Goal: Task Accomplishment & Management: Use online tool/utility

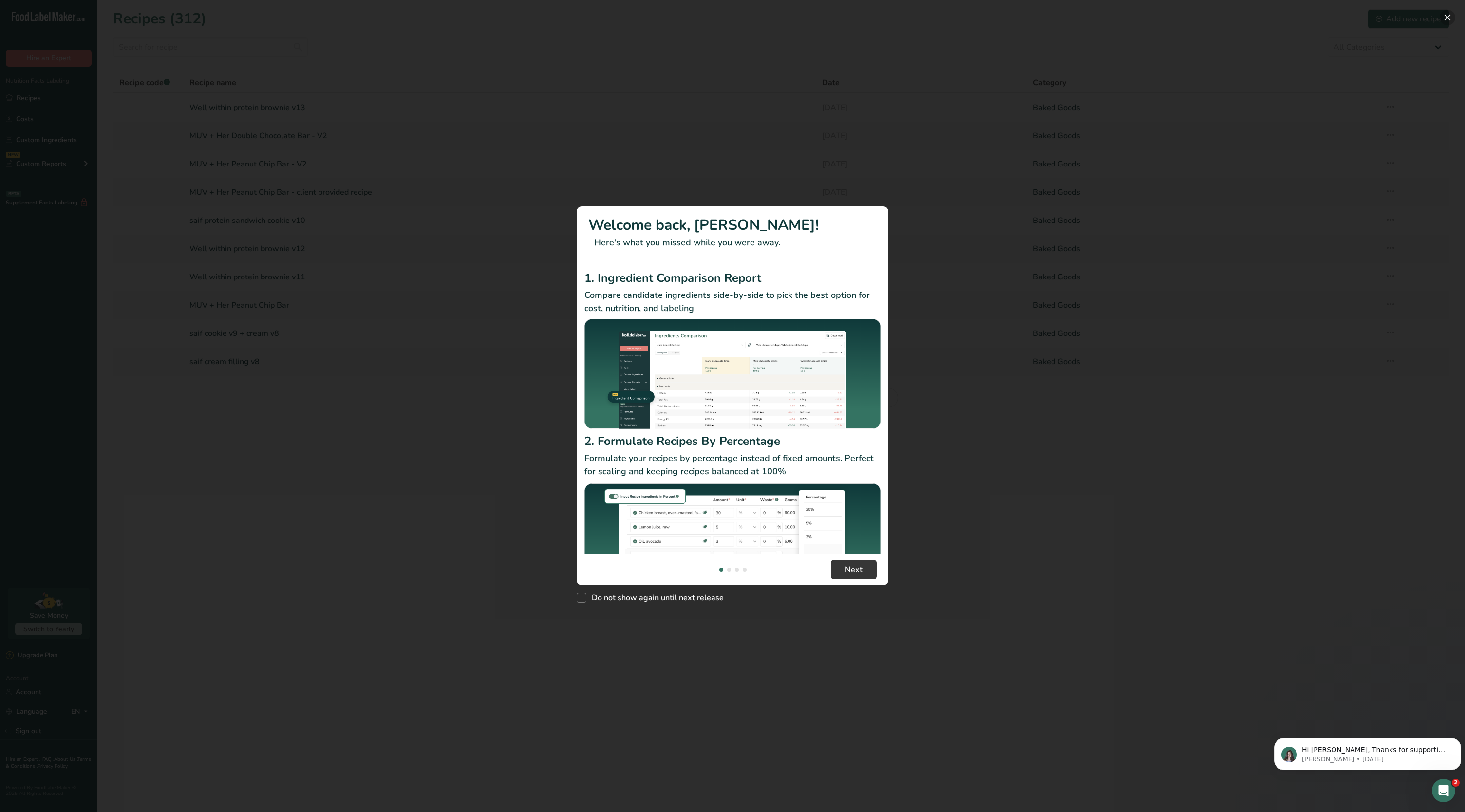
click at [1443, 13] on button "New Features" at bounding box center [1447, 17] width 15 height 15
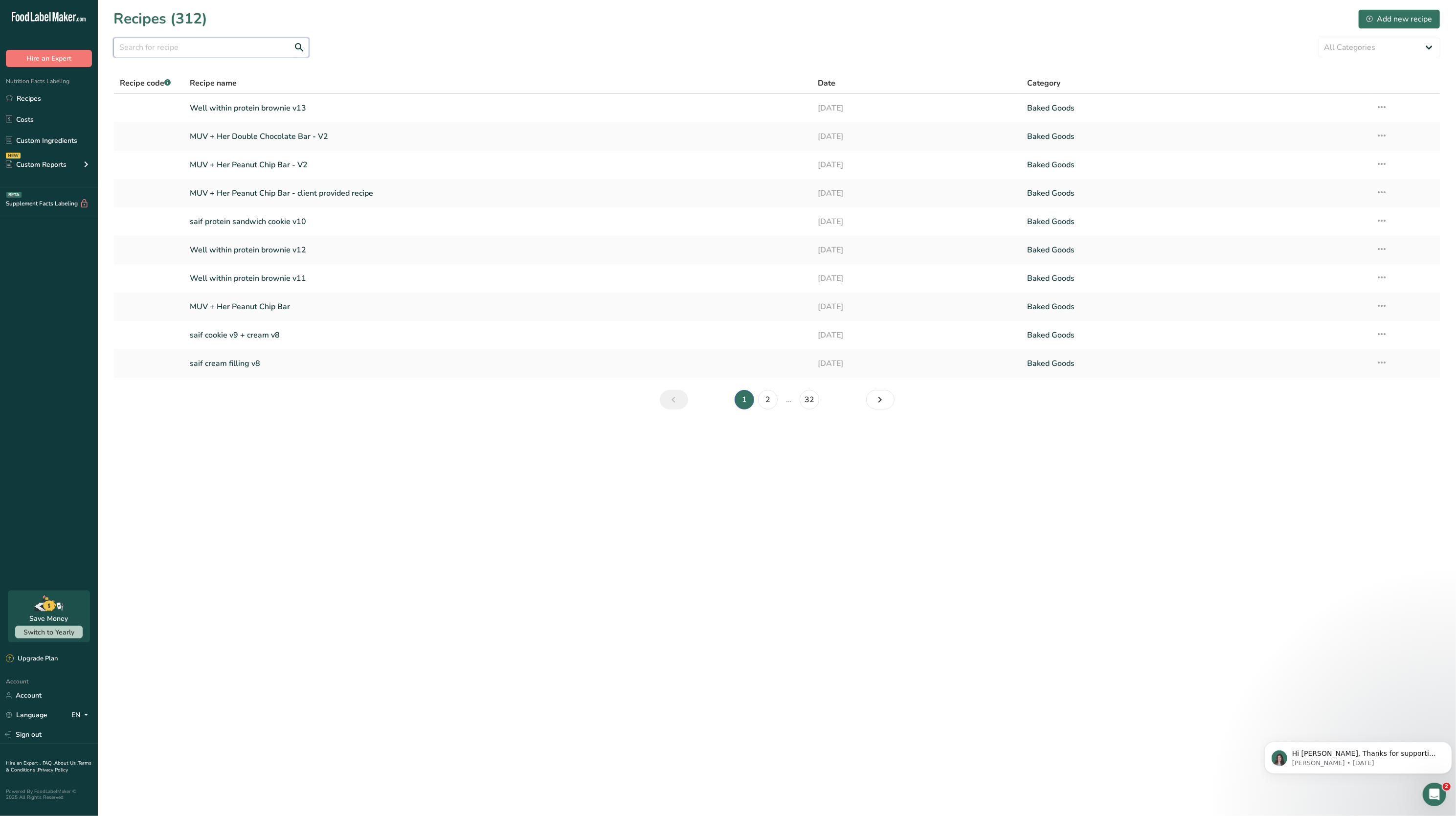
click at [191, 50] on input "text" at bounding box center [211, 47] width 196 height 19
type input "g"
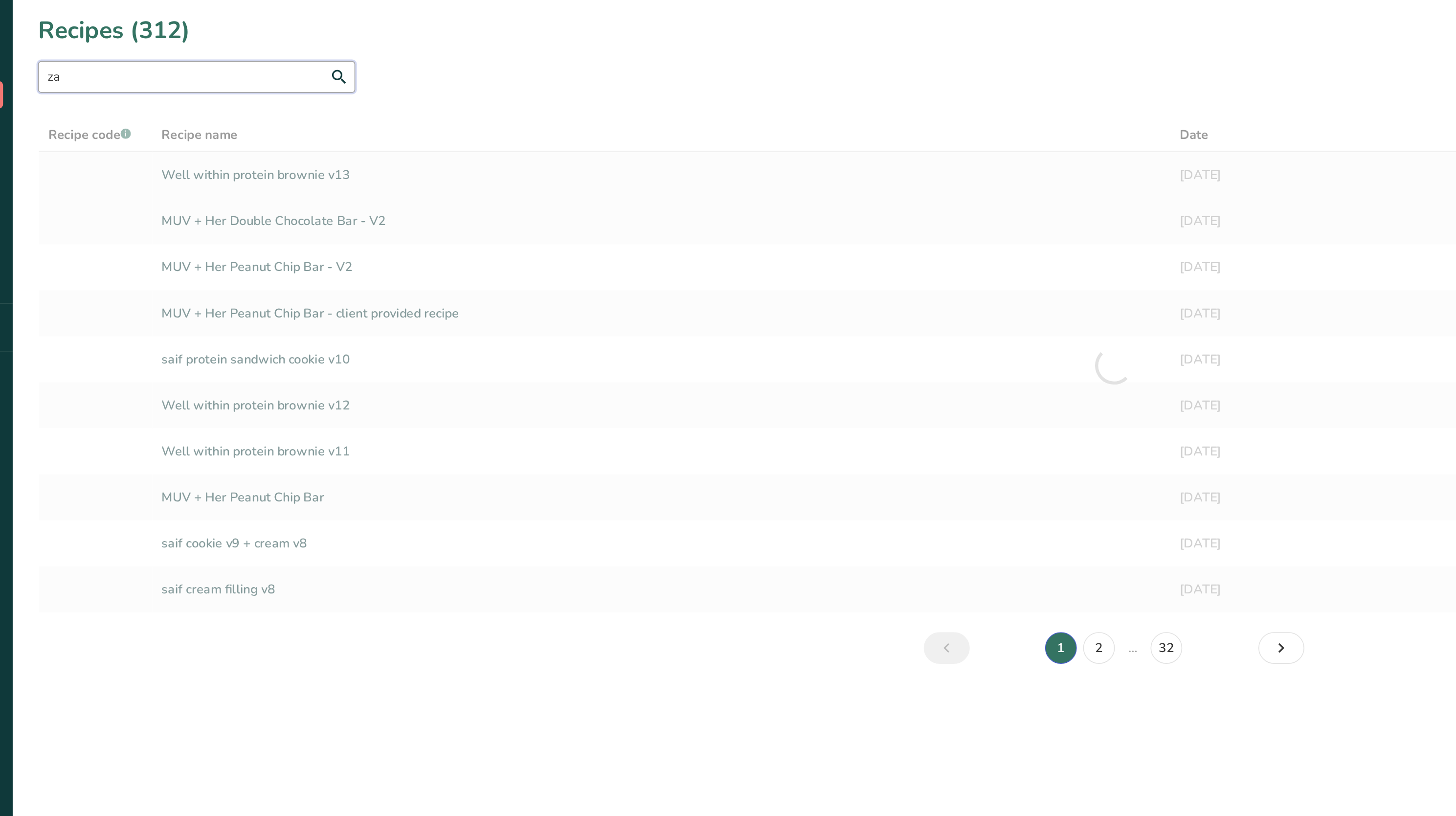
type input "z"
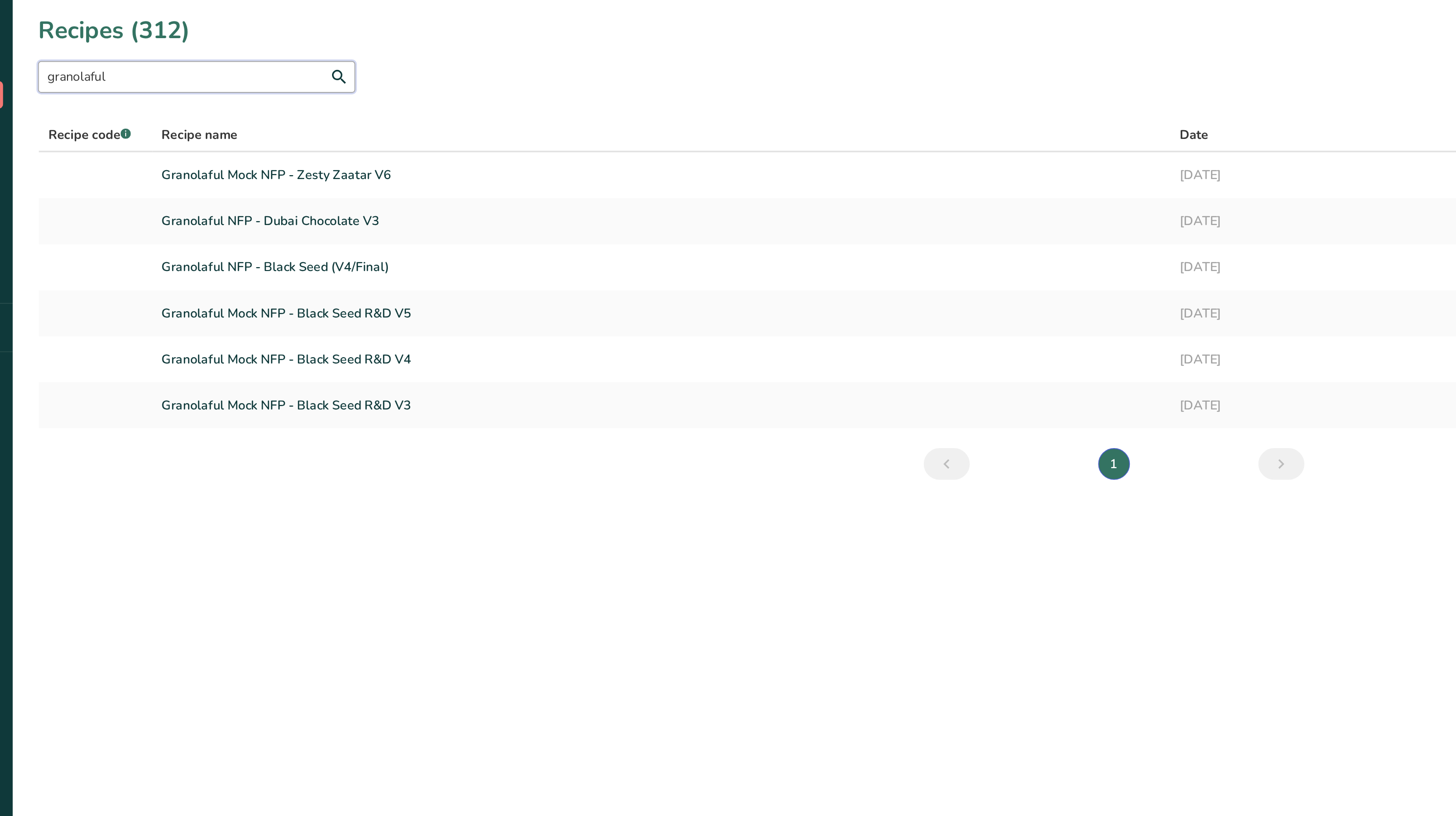
type input "granolaful"
click at [183, 21] on h1 "Recipes (312)" at bounding box center [161, 19] width 94 height 22
drag, startPoint x: 183, startPoint y: 21, endPoint x: 651, endPoint y: 53, distance: 469.1
click at [651, 53] on section "Recipes (312) Add new recipe granolaful All Categories Baked Goods [GEOGRAPHIC_…" at bounding box center [777, 156] width 1358 height 312
click at [651, 53] on div "granolaful All Categories Baked Goods [GEOGRAPHIC_DATA] Confectionery Cooked Me…" at bounding box center [777, 47] width 1327 height 19
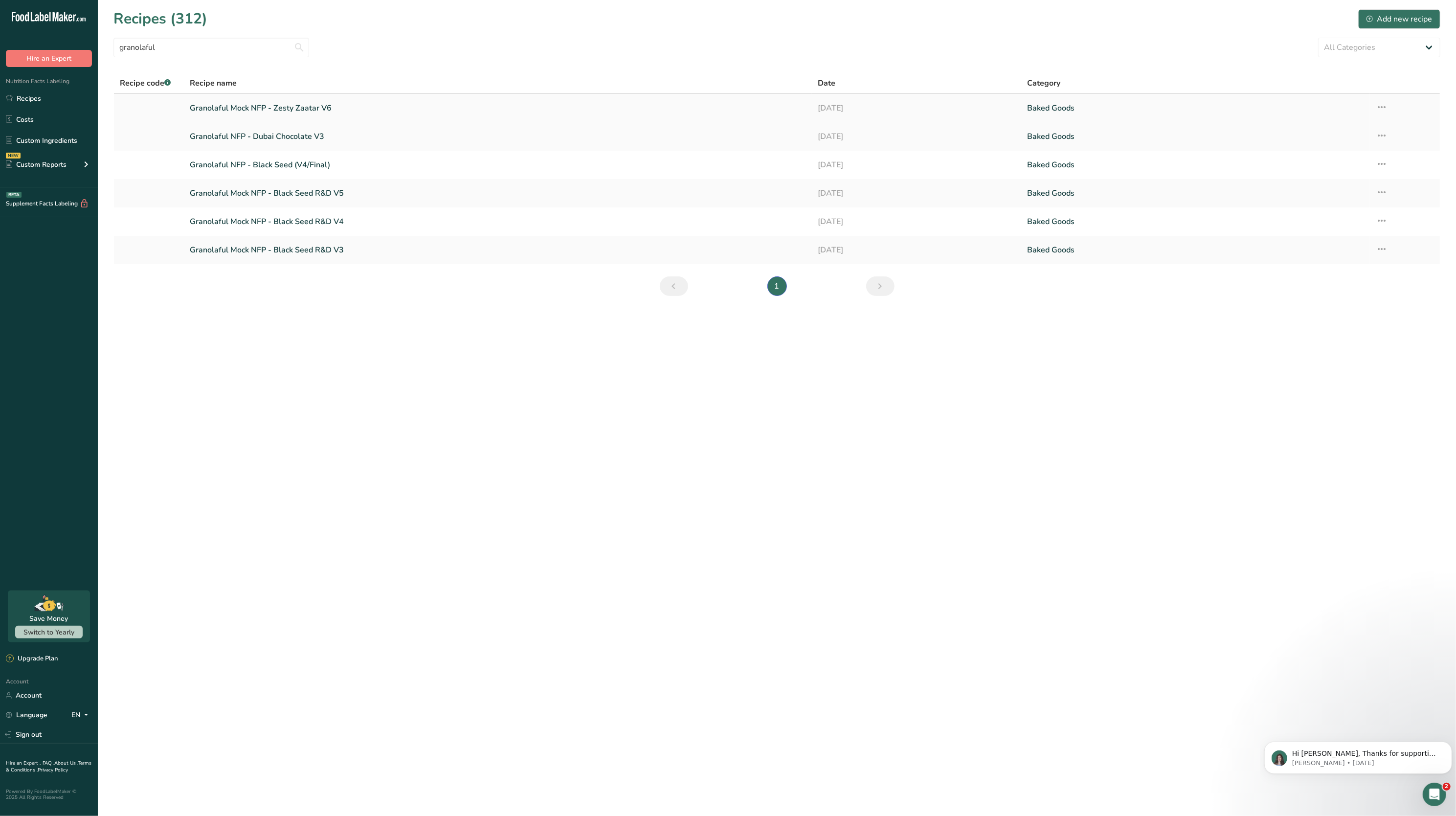
click at [1381, 104] on icon at bounding box center [1382, 107] width 12 height 18
click at [1325, 182] on button "Duplicate Recipe" at bounding box center [1314, 177] width 148 height 24
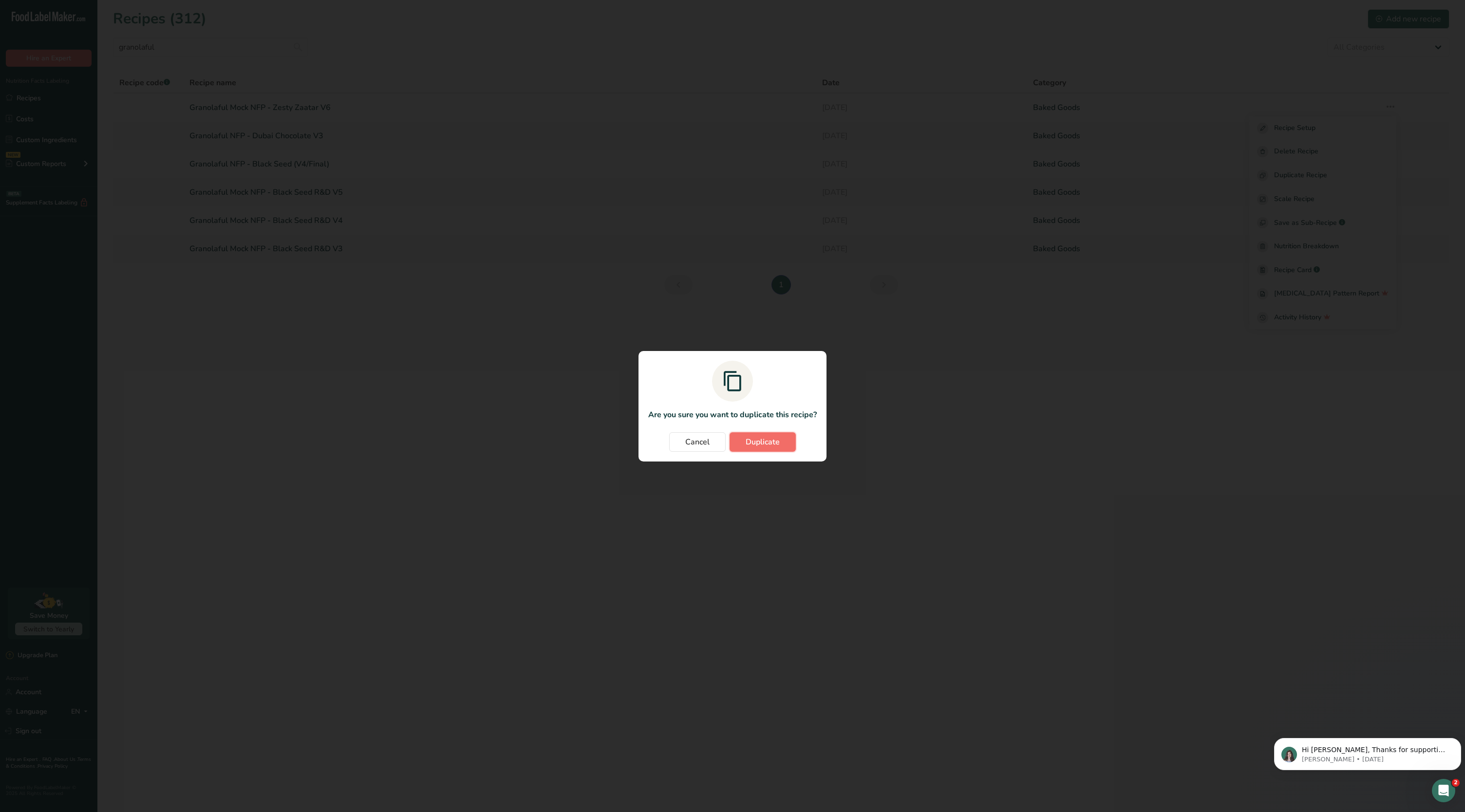
click at [780, 438] on button "Duplicate" at bounding box center [763, 442] width 66 height 19
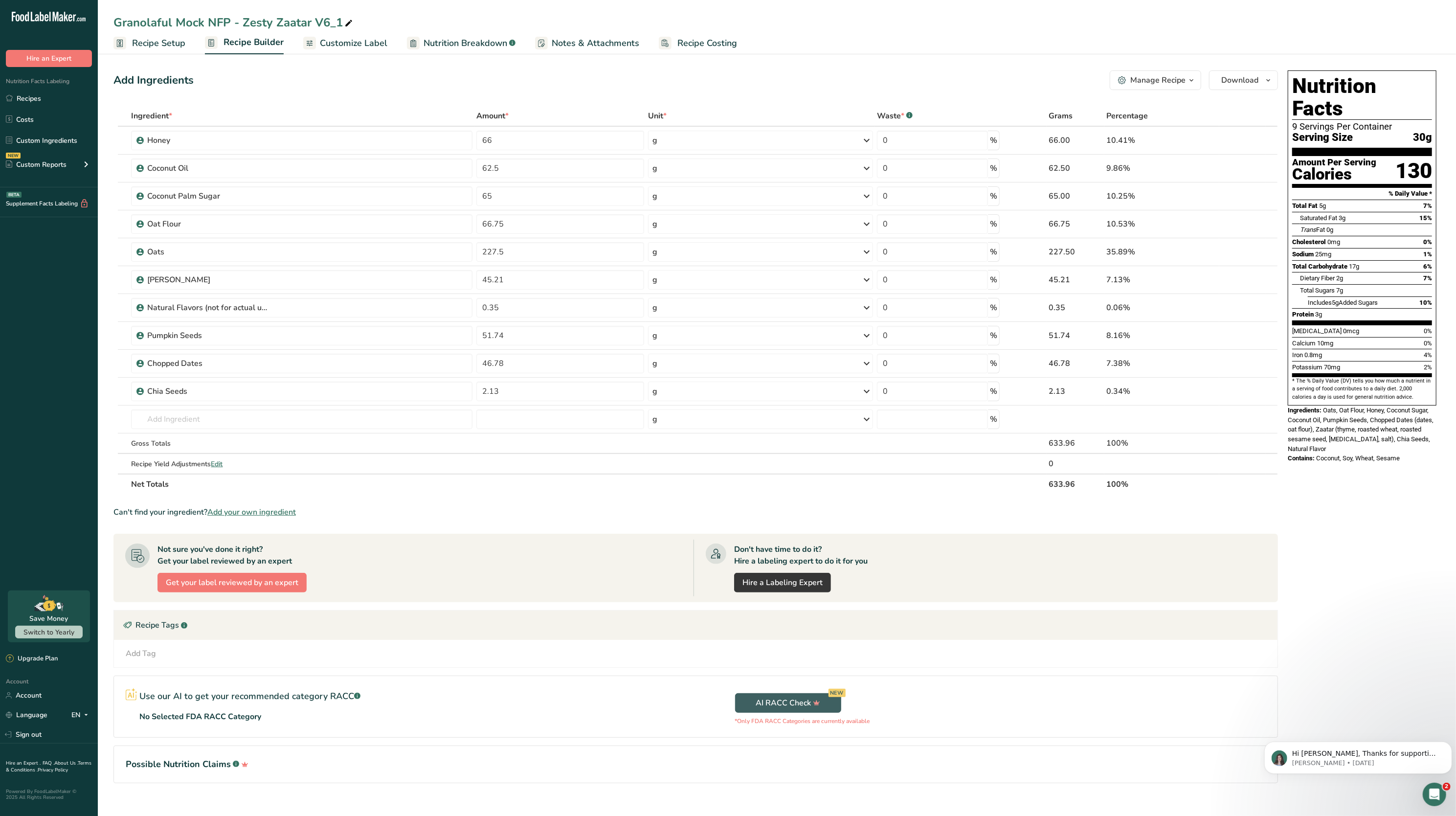
click at [348, 21] on icon at bounding box center [348, 23] width 9 height 14
type input "Granolaful Mock NFP - Zesty Zaatar V6 (9 oz bag)"
click at [239, 66] on div "Add Ingredients Manage Recipe Delete Recipe Duplicate Recipe Scale Recipe Save …" at bounding box center [699, 440] width 1170 height 748
click at [155, 44] on span "Recipe Setup" at bounding box center [158, 43] width 53 height 13
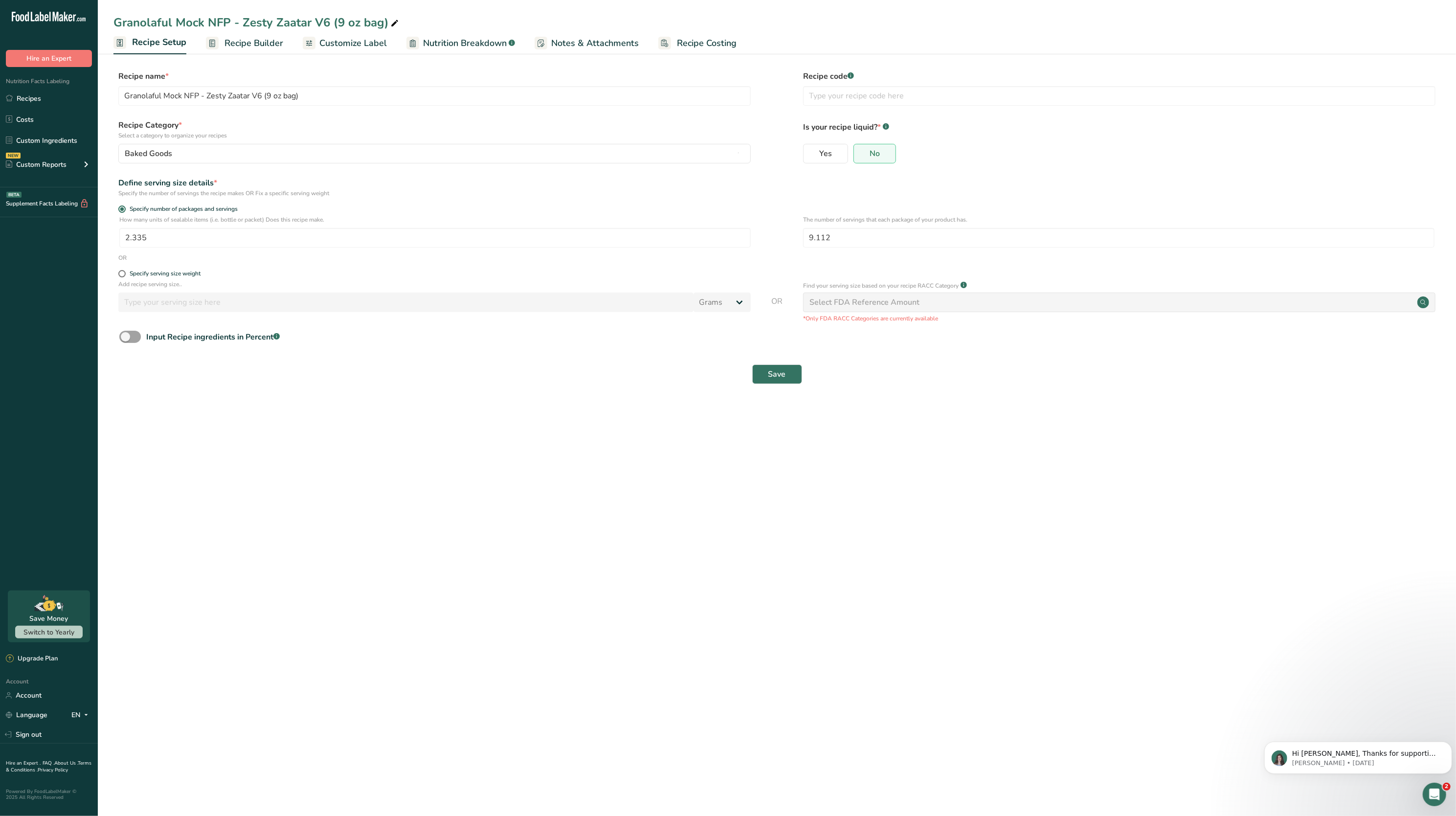
click at [243, 37] on span "Recipe Builder" at bounding box center [254, 43] width 59 height 13
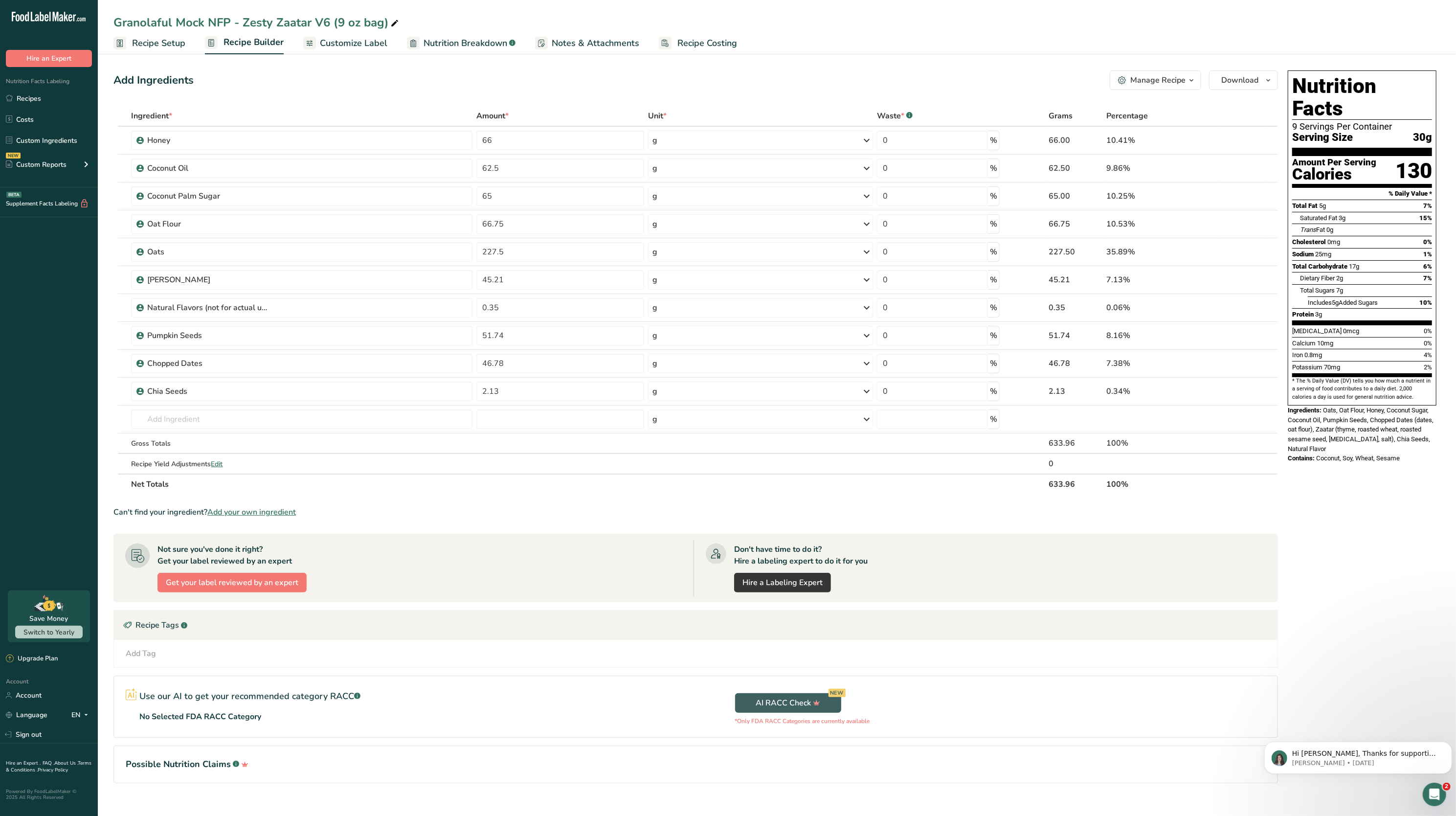
click at [169, 34] on link "Recipe Setup" at bounding box center [150, 43] width 72 height 22
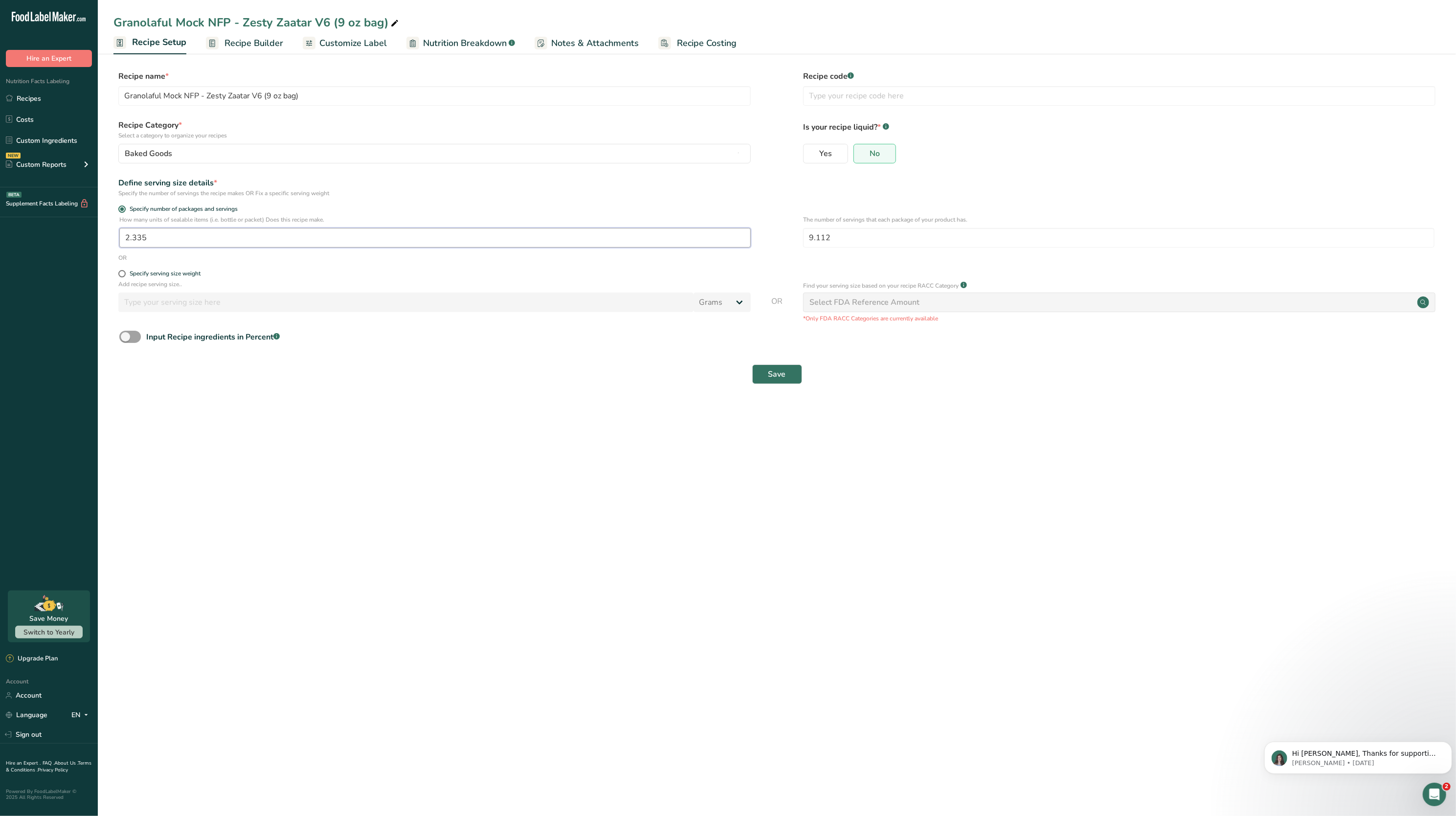
click at [354, 236] on input "2.335" at bounding box center [435, 238] width 632 height 19
type input "1"
click at [259, 39] on span "Recipe Builder" at bounding box center [254, 43] width 59 height 13
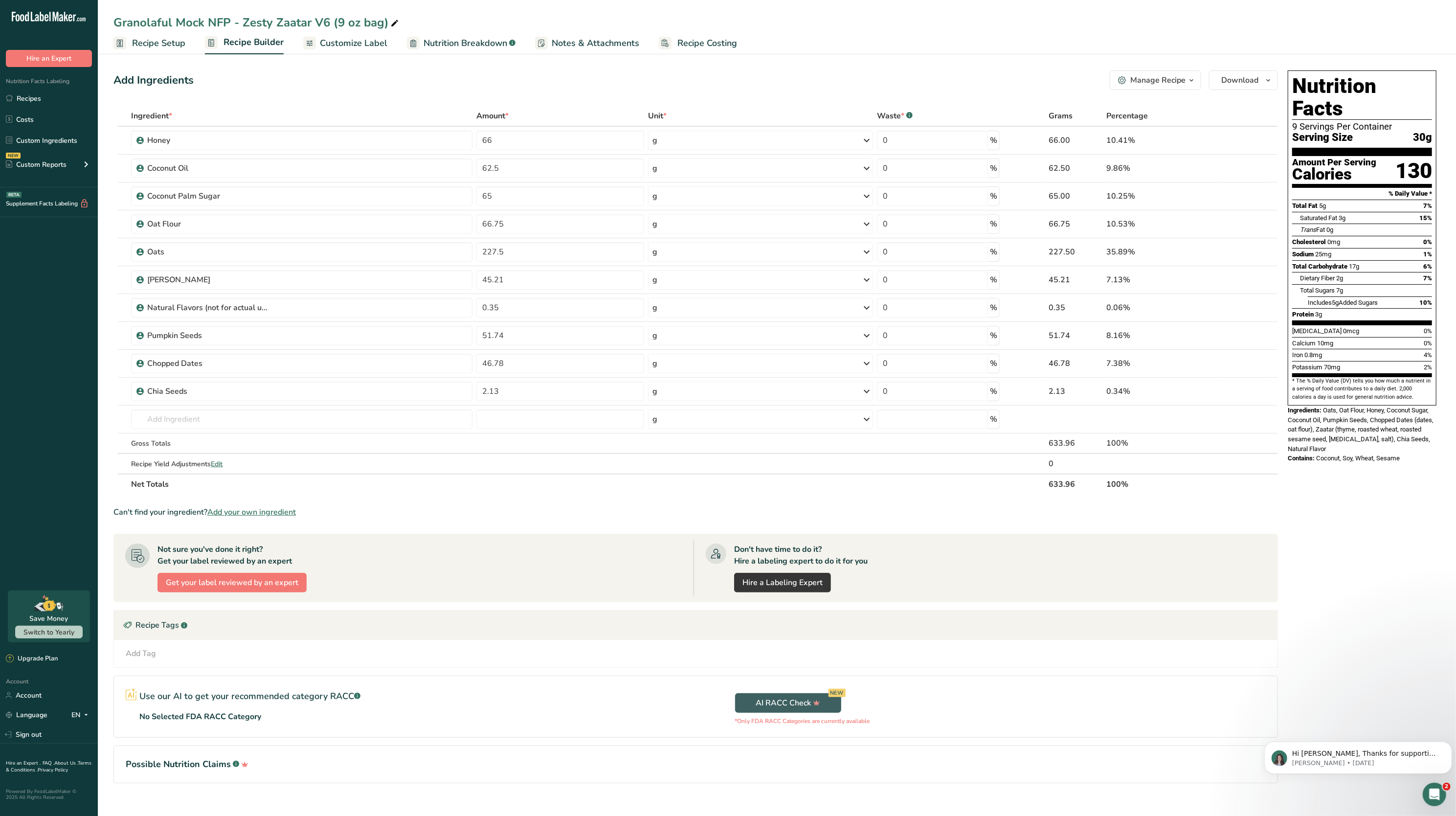
click at [148, 39] on span "Recipe Setup" at bounding box center [158, 43] width 53 height 13
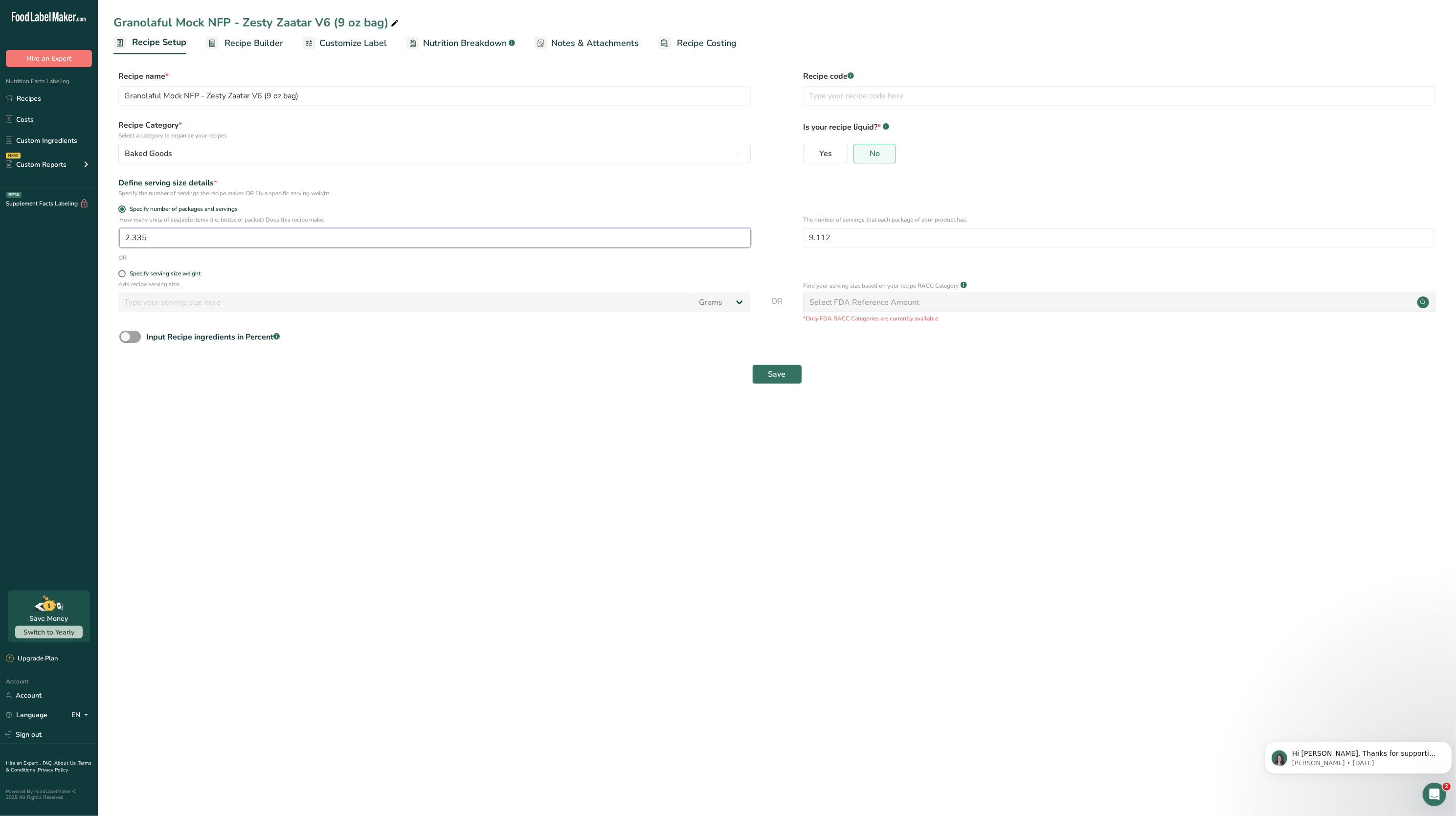
click at [203, 246] on input "2.335" at bounding box center [435, 238] width 632 height 19
type input "2.486"
click at [864, 228] on input "9.112" at bounding box center [1119, 238] width 632 height 19
type input "9.107"
click at [787, 375] on button "Save" at bounding box center [777, 374] width 50 height 19
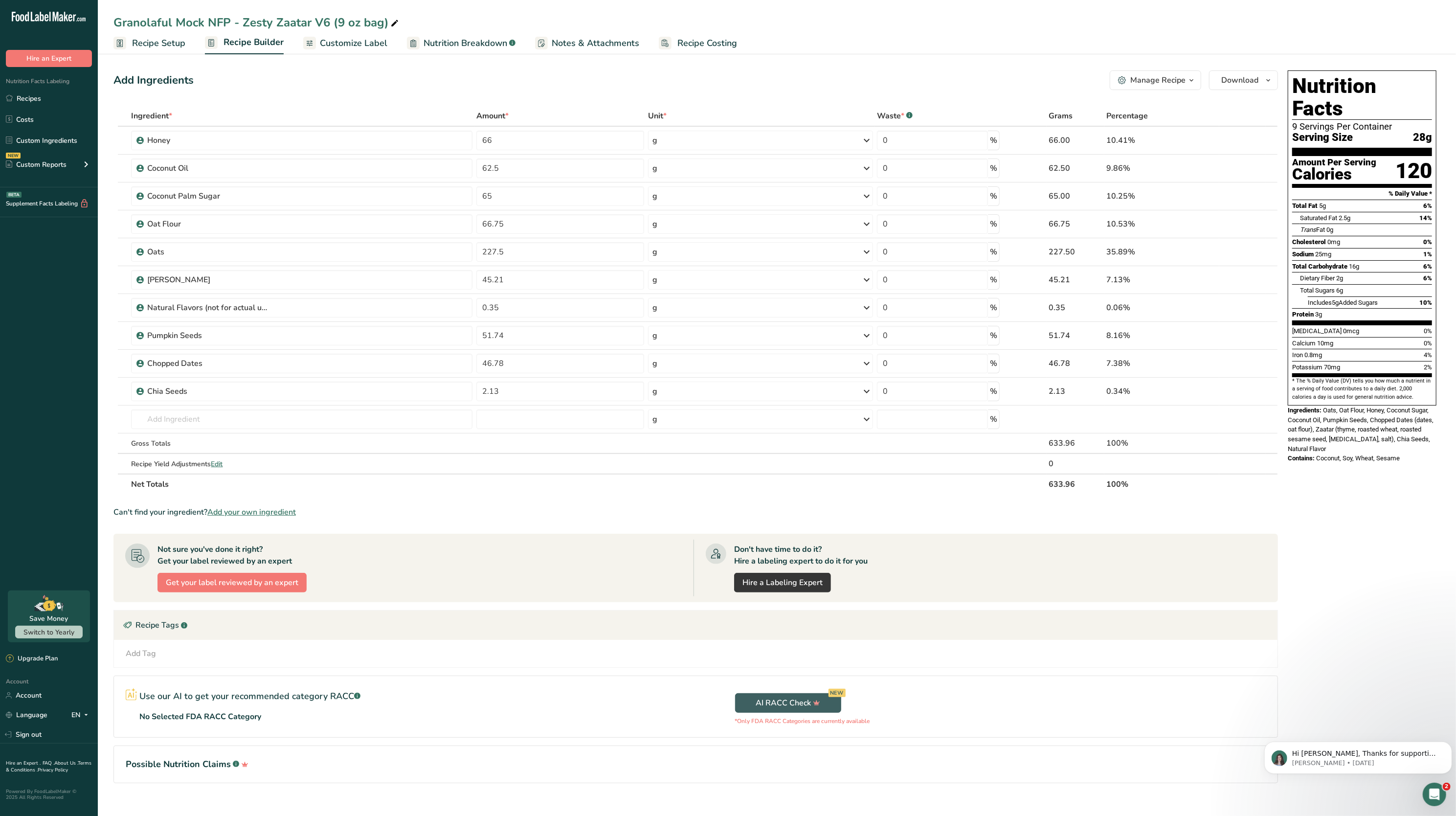
click at [349, 48] on span "Customize Label" at bounding box center [354, 43] width 67 height 13
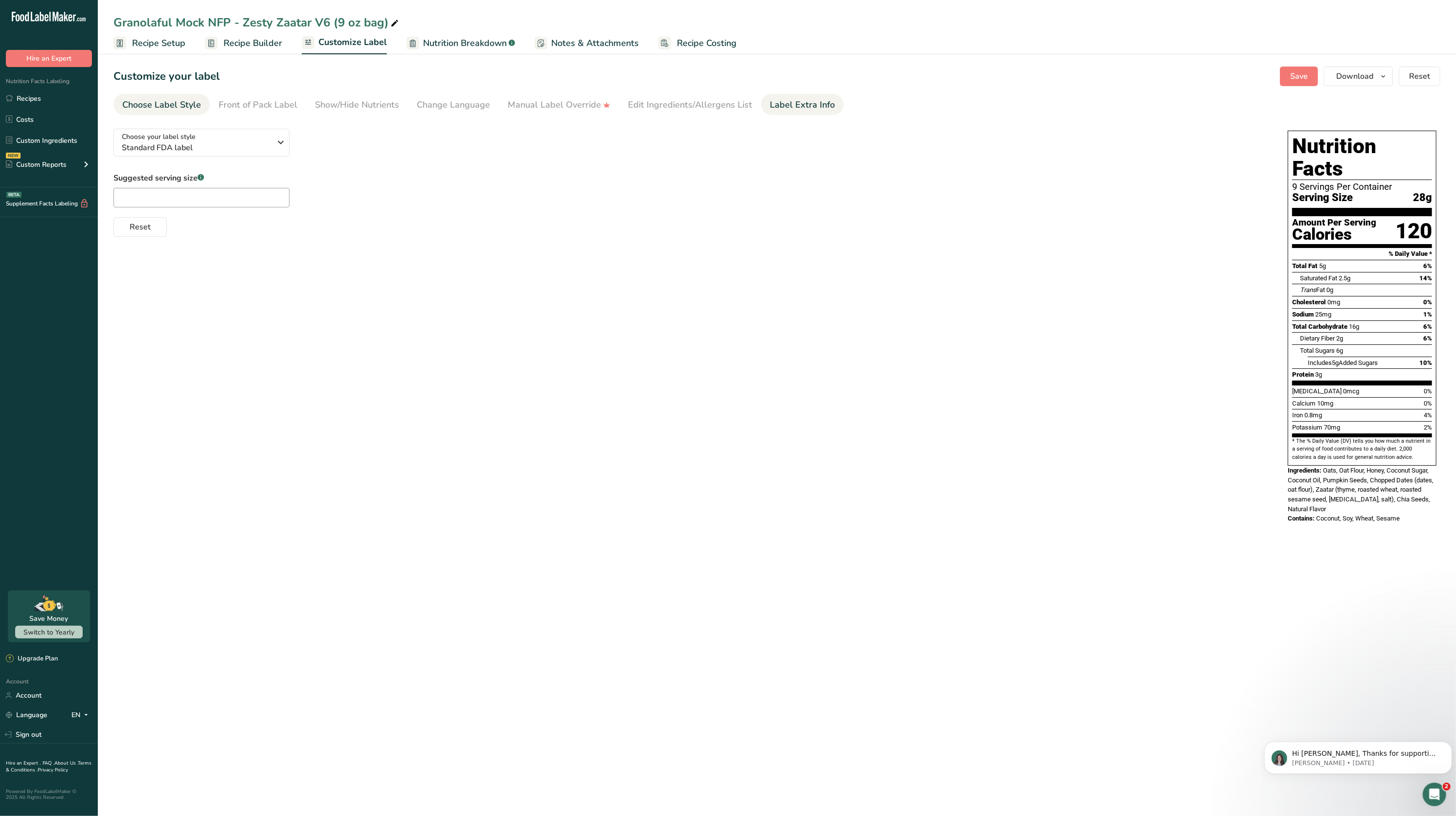
click at [770, 105] on div "Label Extra Info" at bounding box center [803, 105] width 65 height 13
click at [284, 101] on div "Front of Pack Label" at bounding box center [258, 105] width 79 height 13
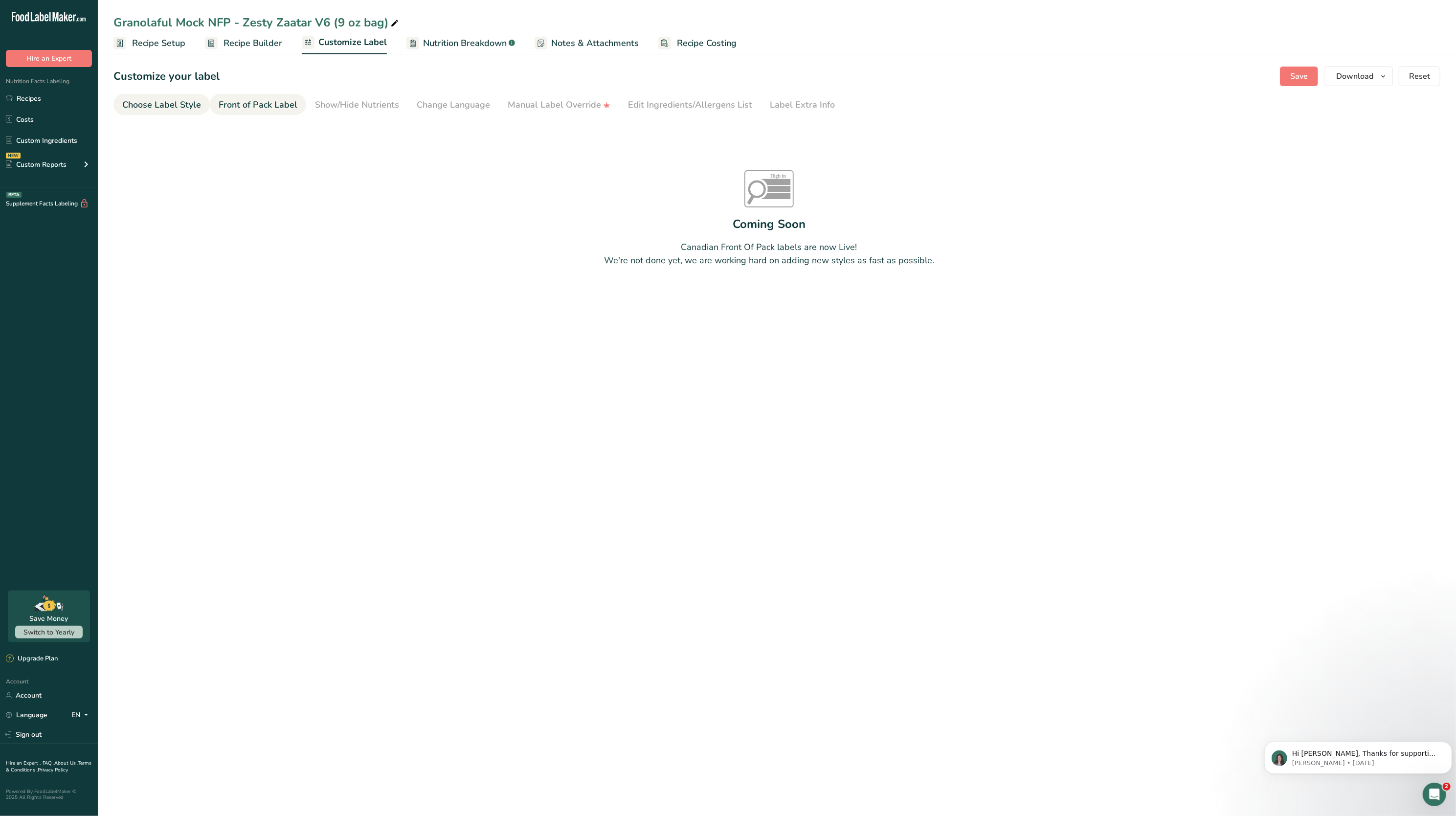
click at [151, 101] on div "Choose Label Style" at bounding box center [162, 105] width 79 height 13
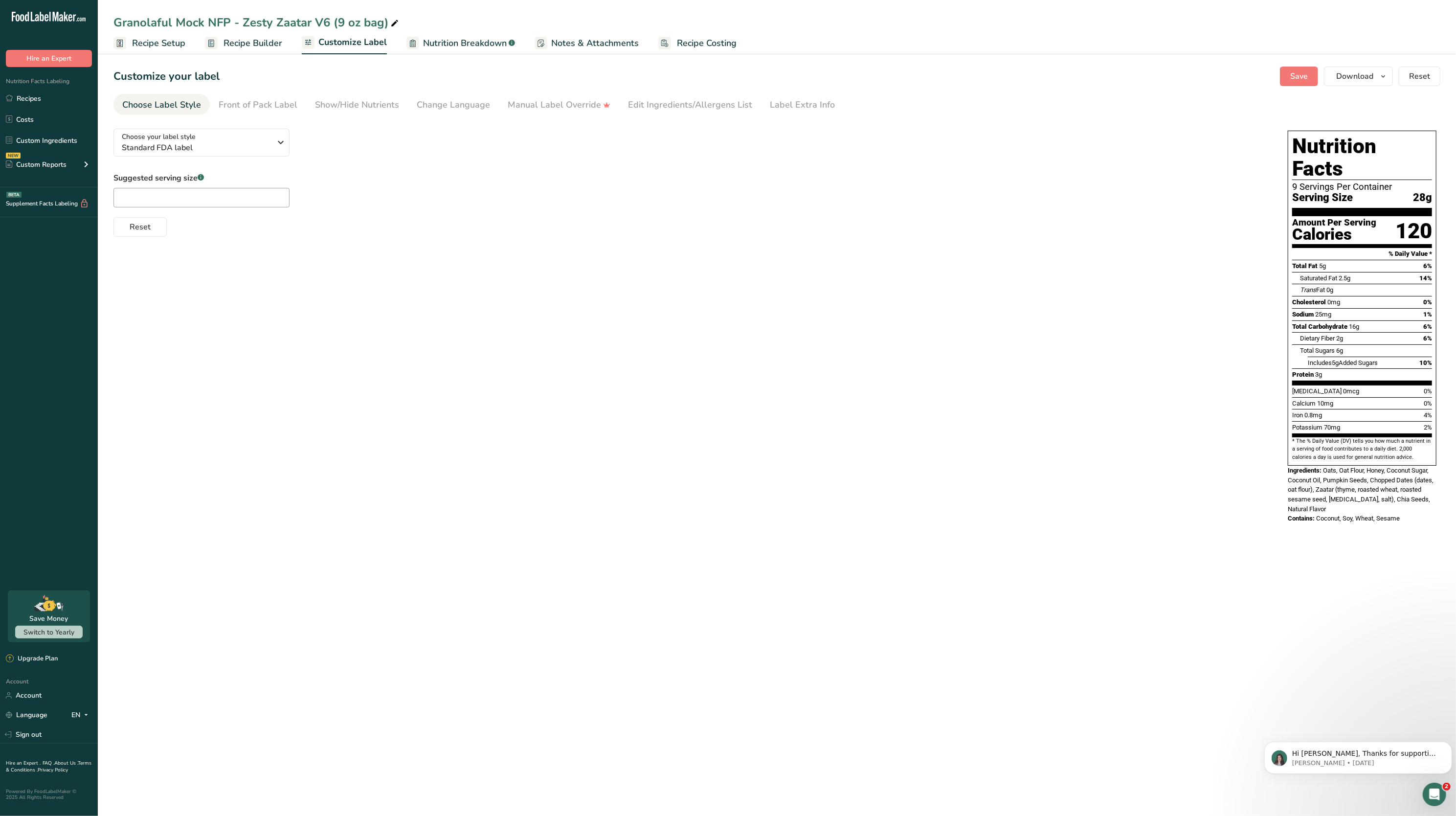
click at [177, 48] on span "Recipe Setup" at bounding box center [158, 43] width 53 height 13
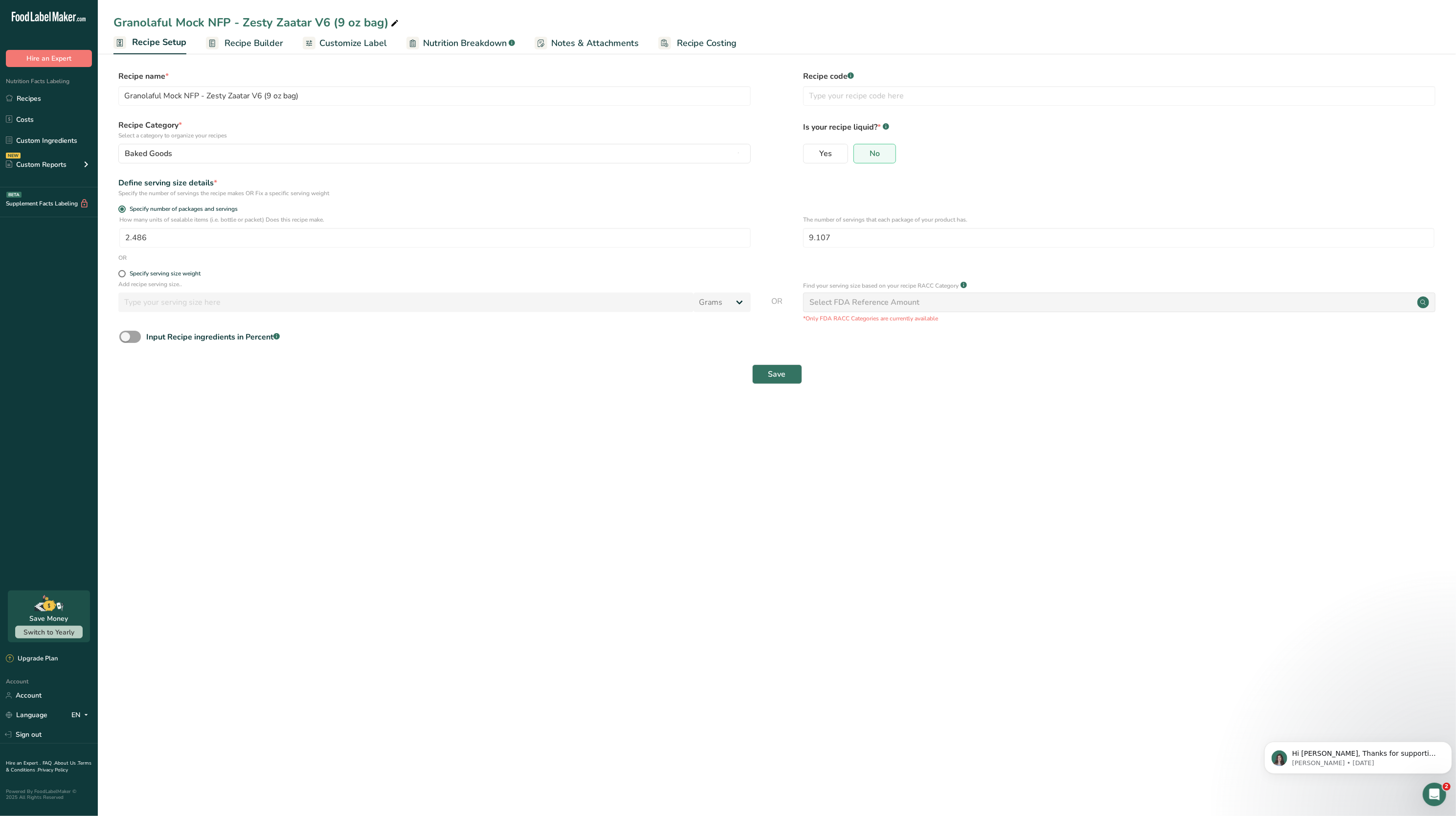
click at [248, 45] on span "Recipe Builder" at bounding box center [254, 43] width 59 height 13
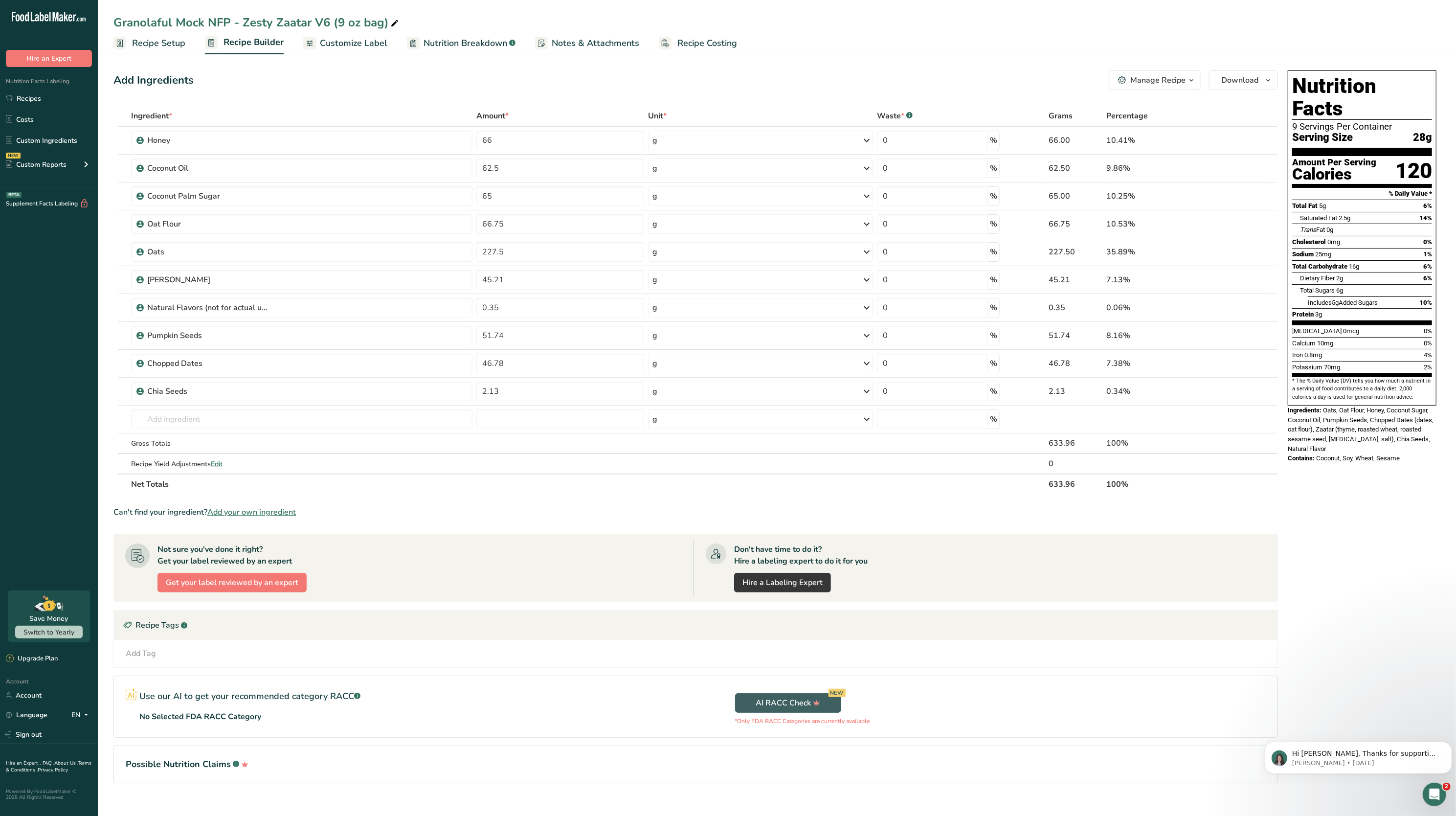
click at [348, 45] on span "Customize Label" at bounding box center [354, 43] width 67 height 13
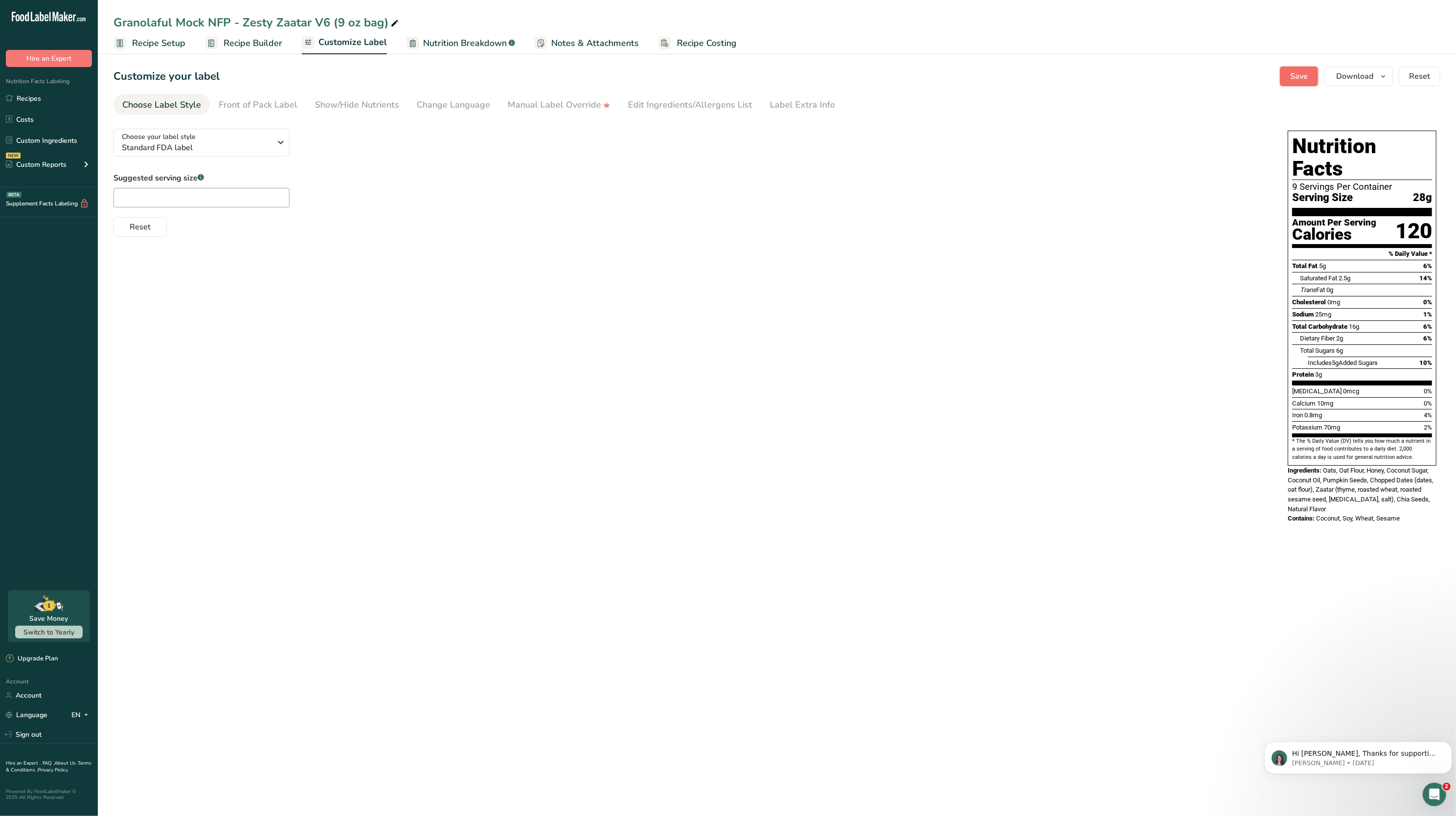
click at [1296, 69] on button "Save" at bounding box center [1299, 76] width 38 height 19
click at [1379, 73] on icon "button" at bounding box center [1383, 76] width 8 height 12
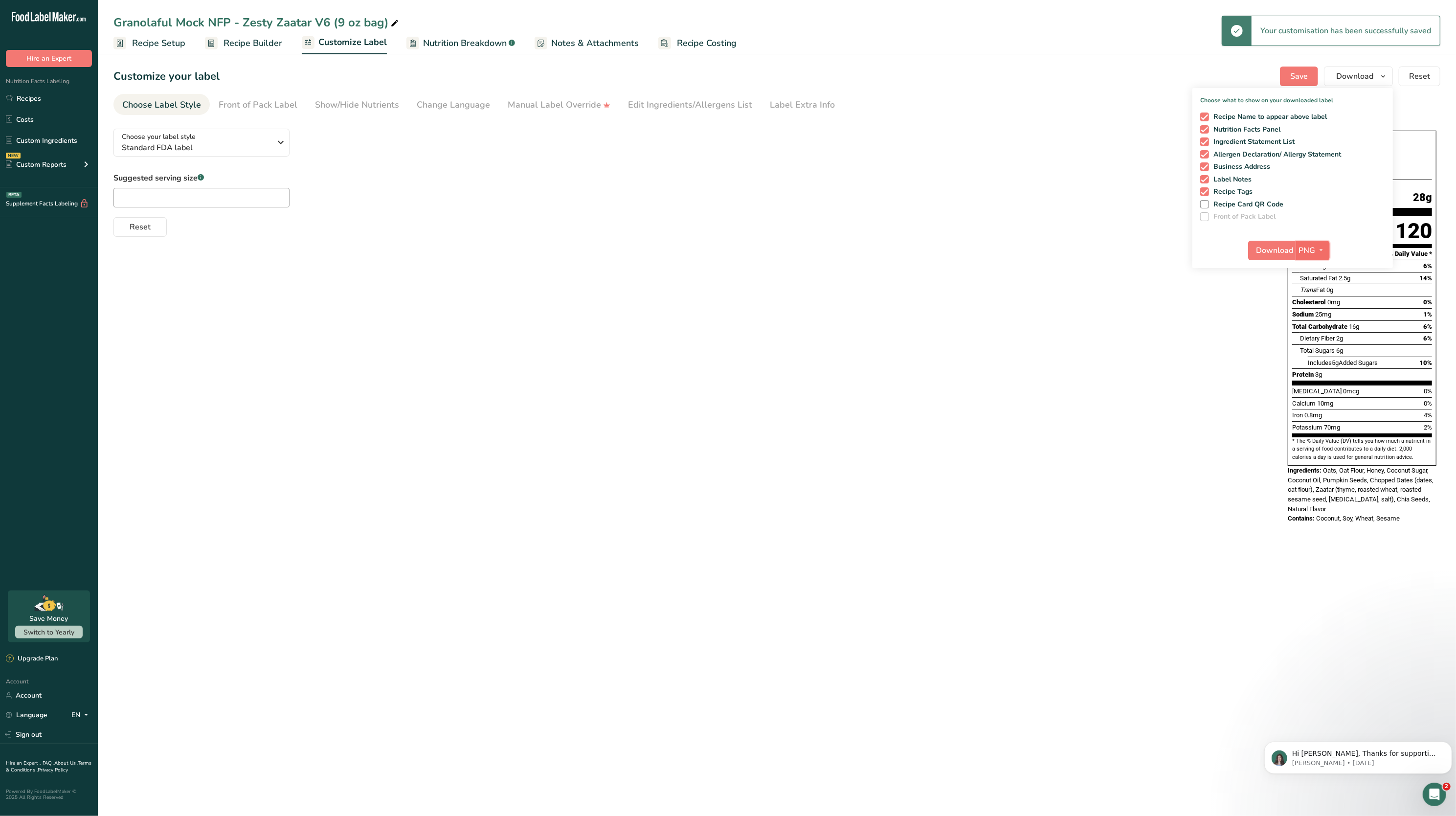
click at [1313, 245] on span "PNG" at bounding box center [1307, 250] width 17 height 12
click at [1312, 316] on link "PDF" at bounding box center [1314, 319] width 31 height 16
click at [1279, 246] on span "Download" at bounding box center [1275, 250] width 37 height 12
drag, startPoint x: 29, startPoint y: 94, endPoint x: 727, endPoint y: 111, distance: 698.2
click at [29, 94] on link "Recipes" at bounding box center [49, 98] width 98 height 19
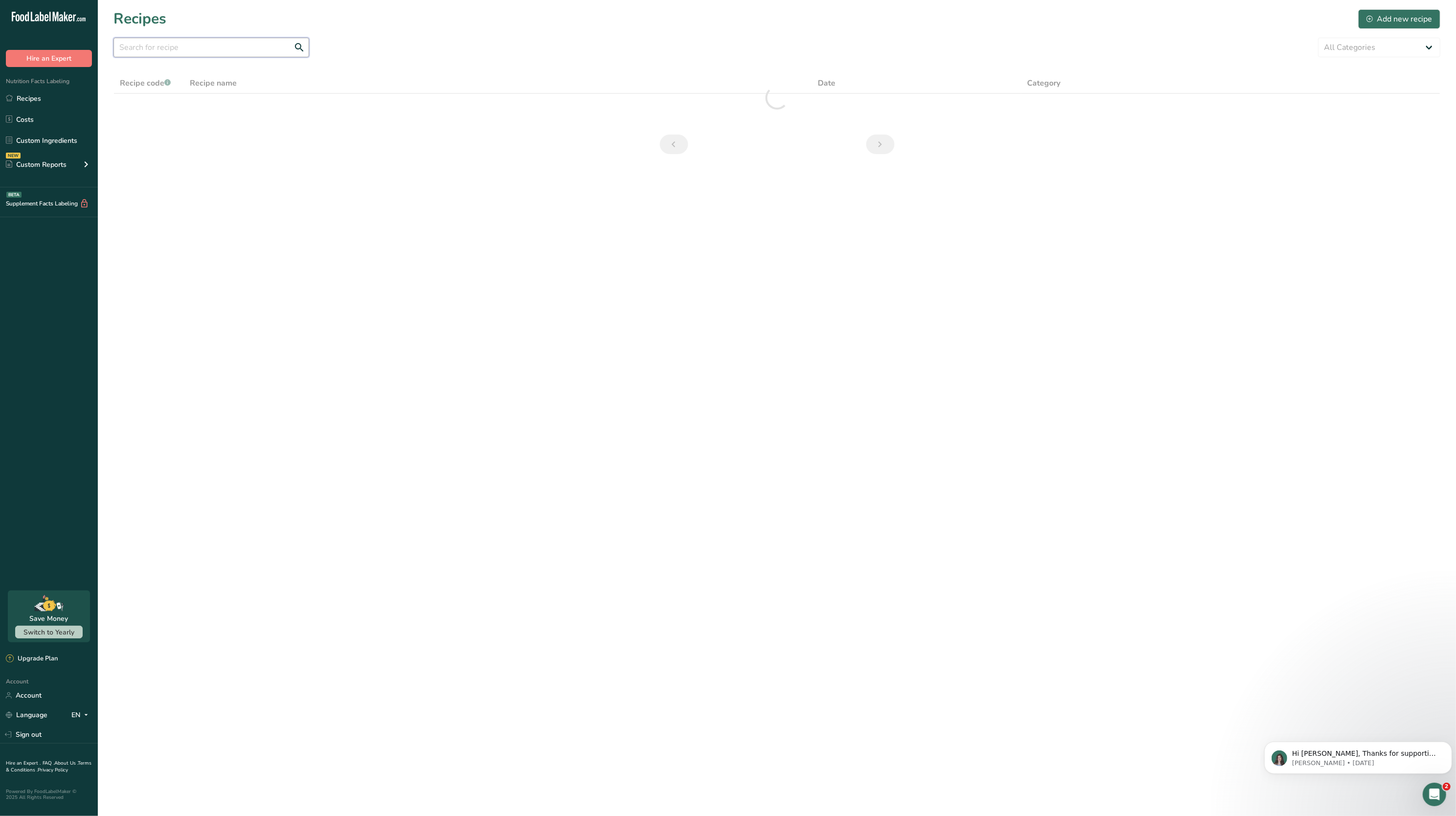
click at [235, 53] on input "text" at bounding box center [211, 47] width 196 height 19
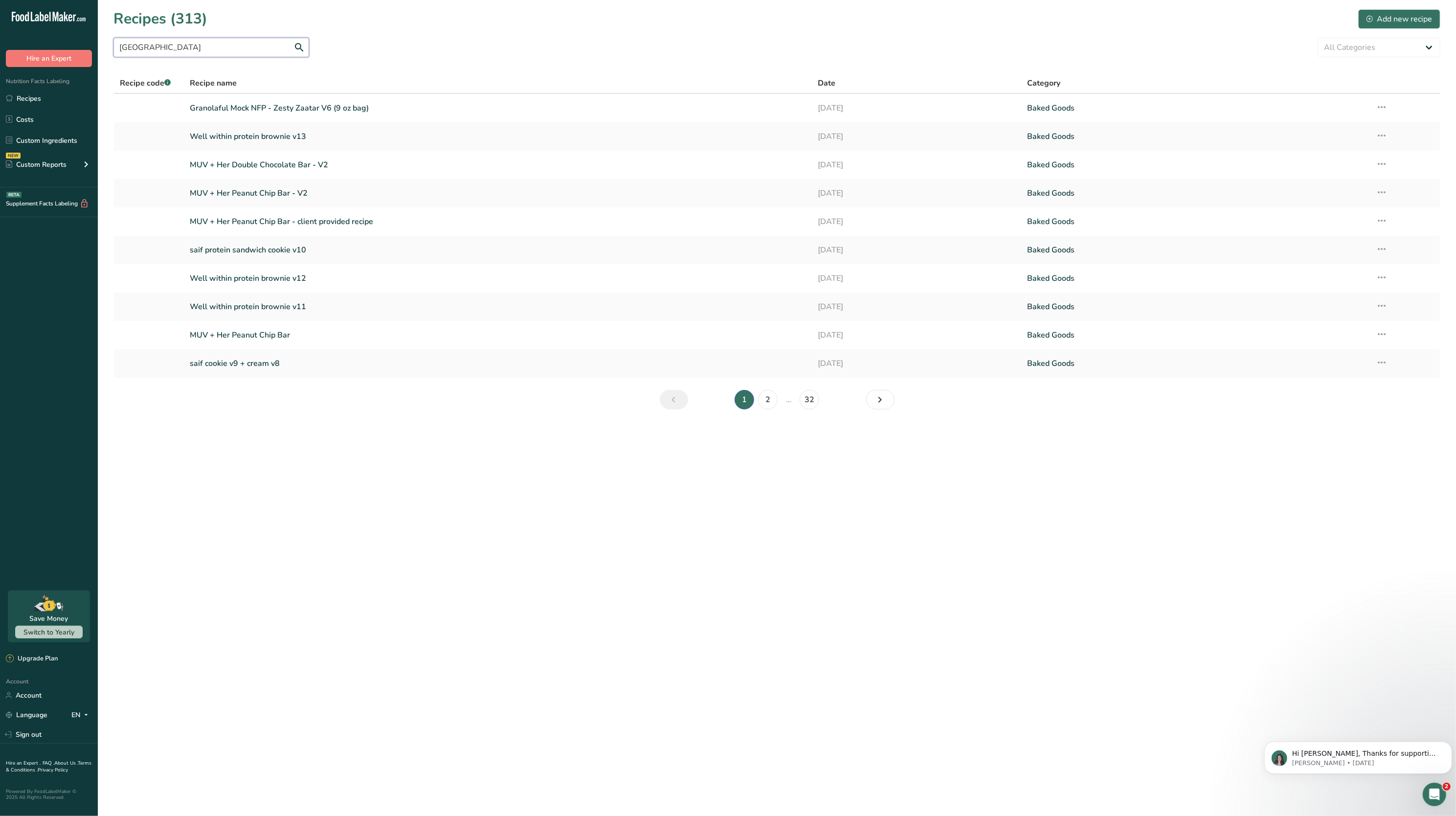
type input "[GEOGRAPHIC_DATA]"
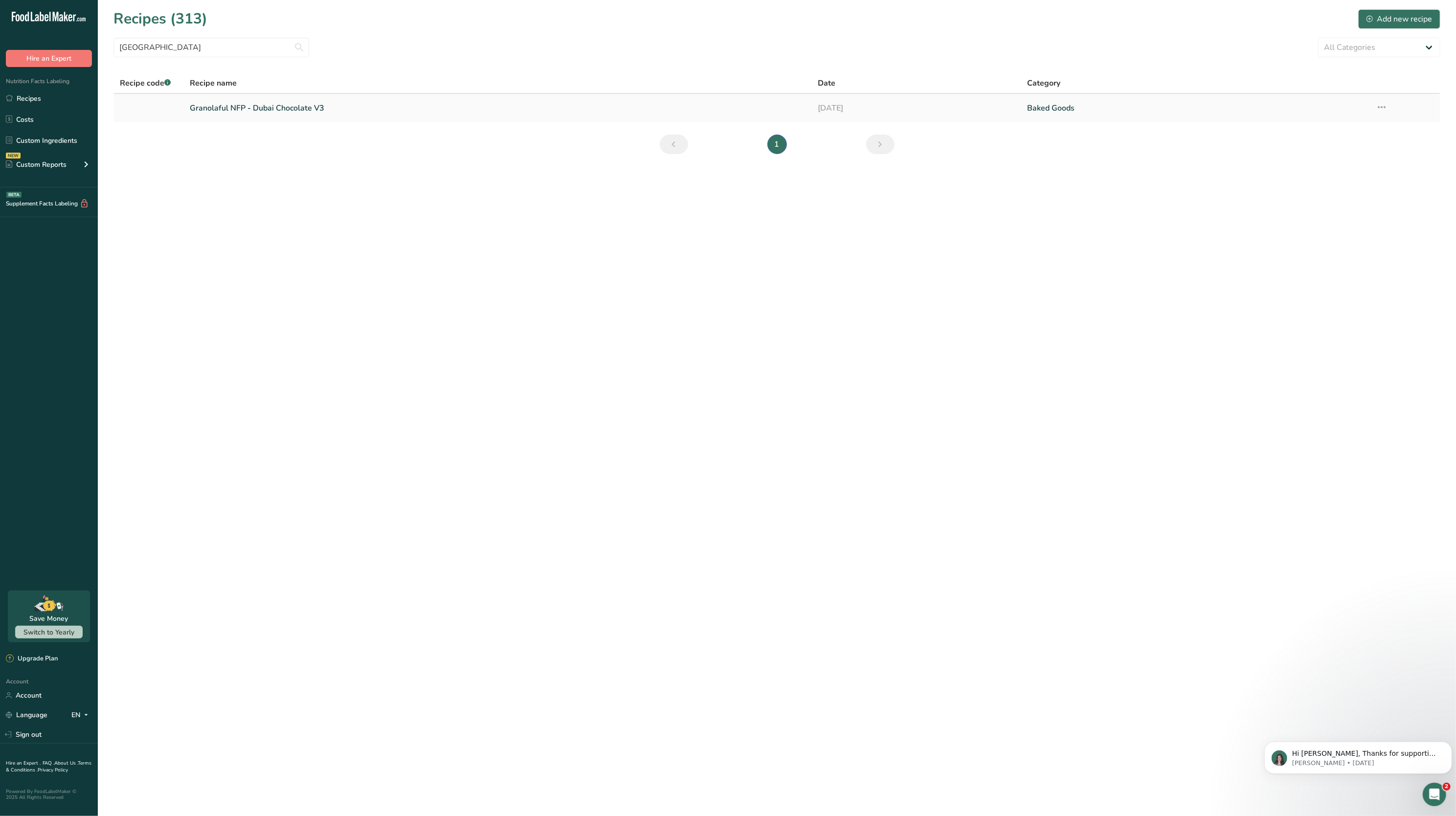
click at [1382, 107] on icon at bounding box center [1382, 107] width 12 height 18
click at [1318, 176] on span "Duplicate Recipe" at bounding box center [1291, 177] width 53 height 11
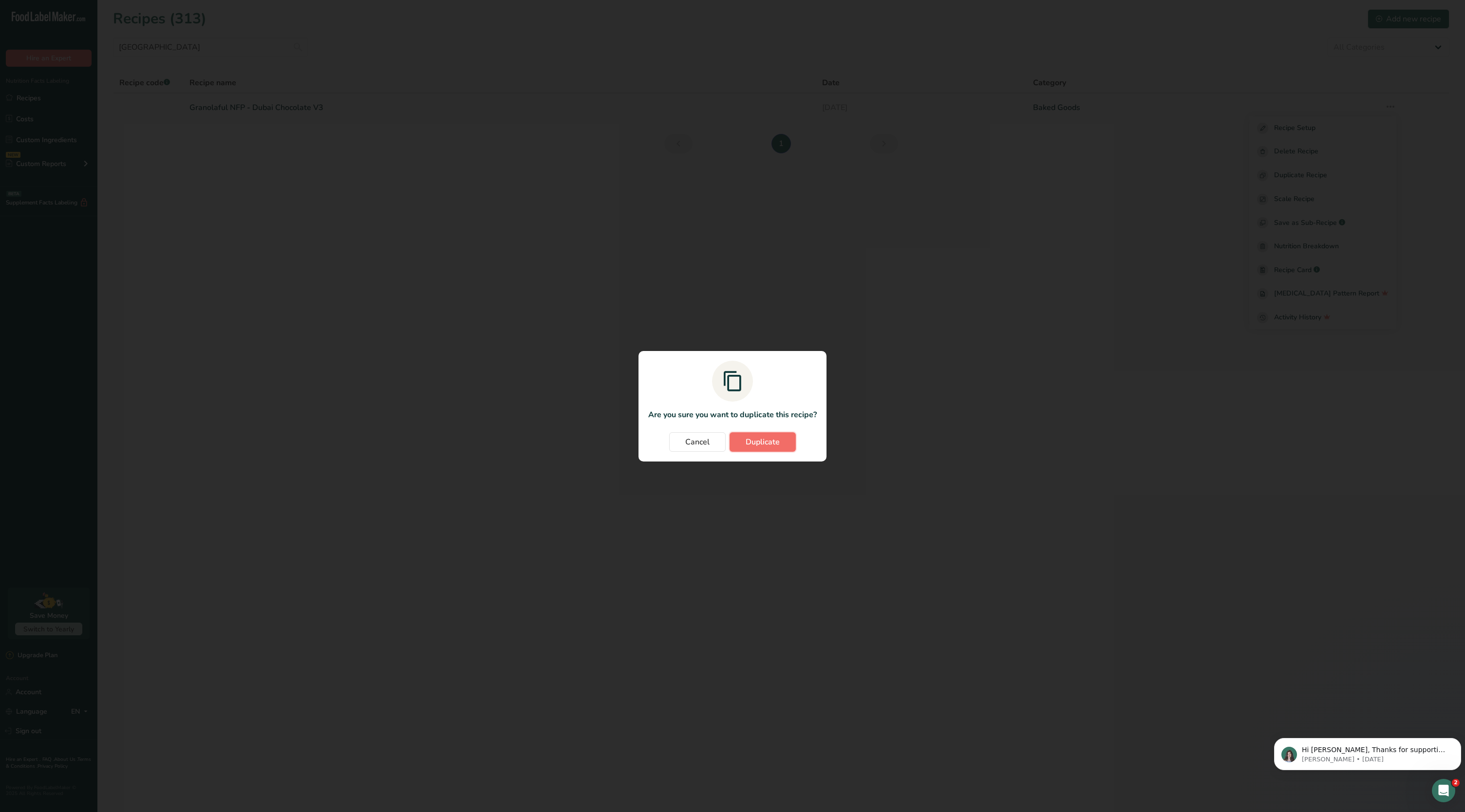
click at [770, 436] on span "Duplicate" at bounding box center [763, 442] width 34 height 12
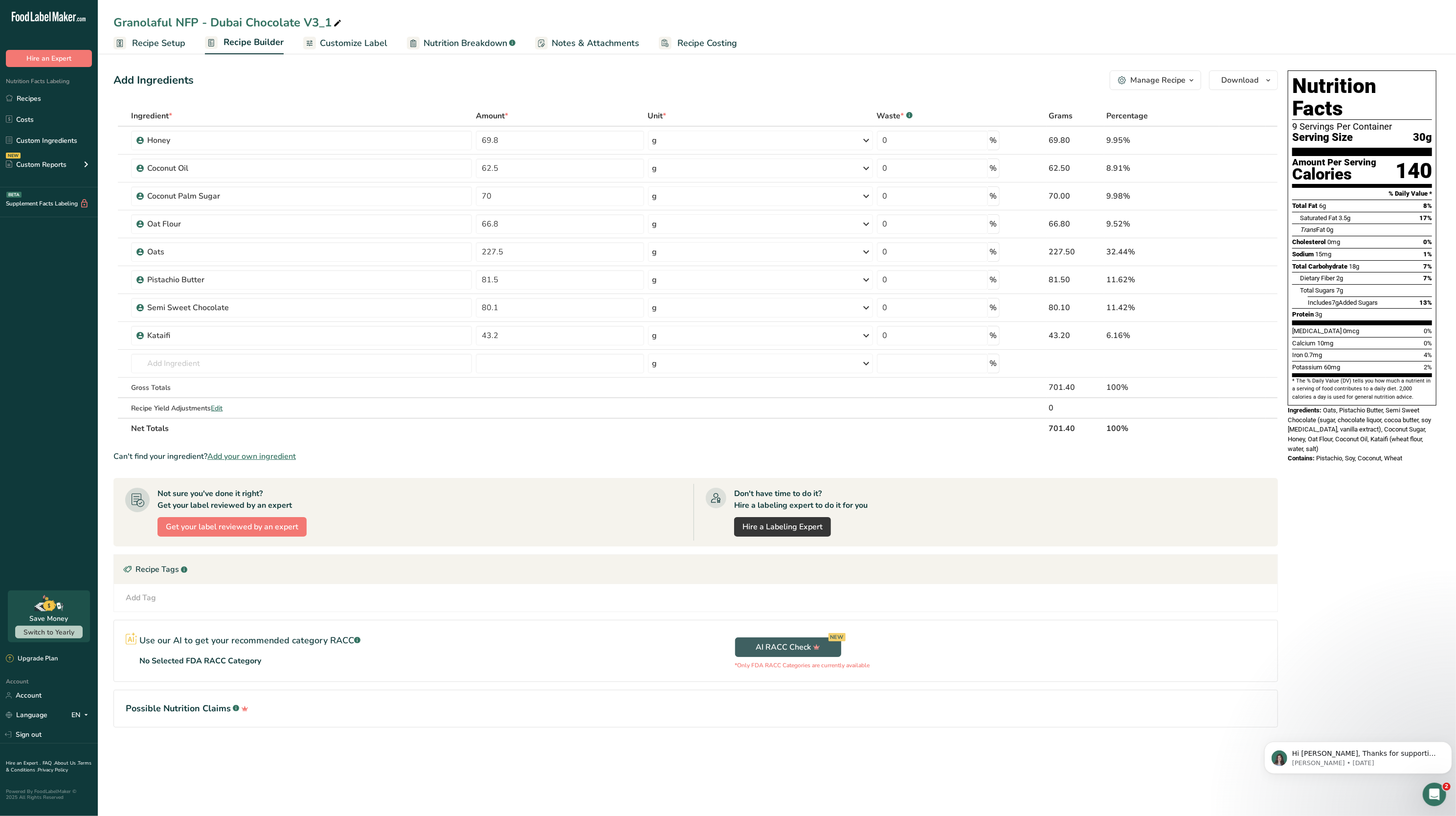
click at [342, 22] on span at bounding box center [338, 23] width 12 height 12
type input "Granolaful NFP - Dubai Chocolate V3 (9 oz bag)"
click at [394, 73] on div "Add Ingredients Manage Recipe Delete Recipe Duplicate Recipe Scale Recipe Save …" at bounding box center [696, 80] width 1165 height 19
click at [150, 48] on span "Recipe Setup" at bounding box center [158, 43] width 53 height 13
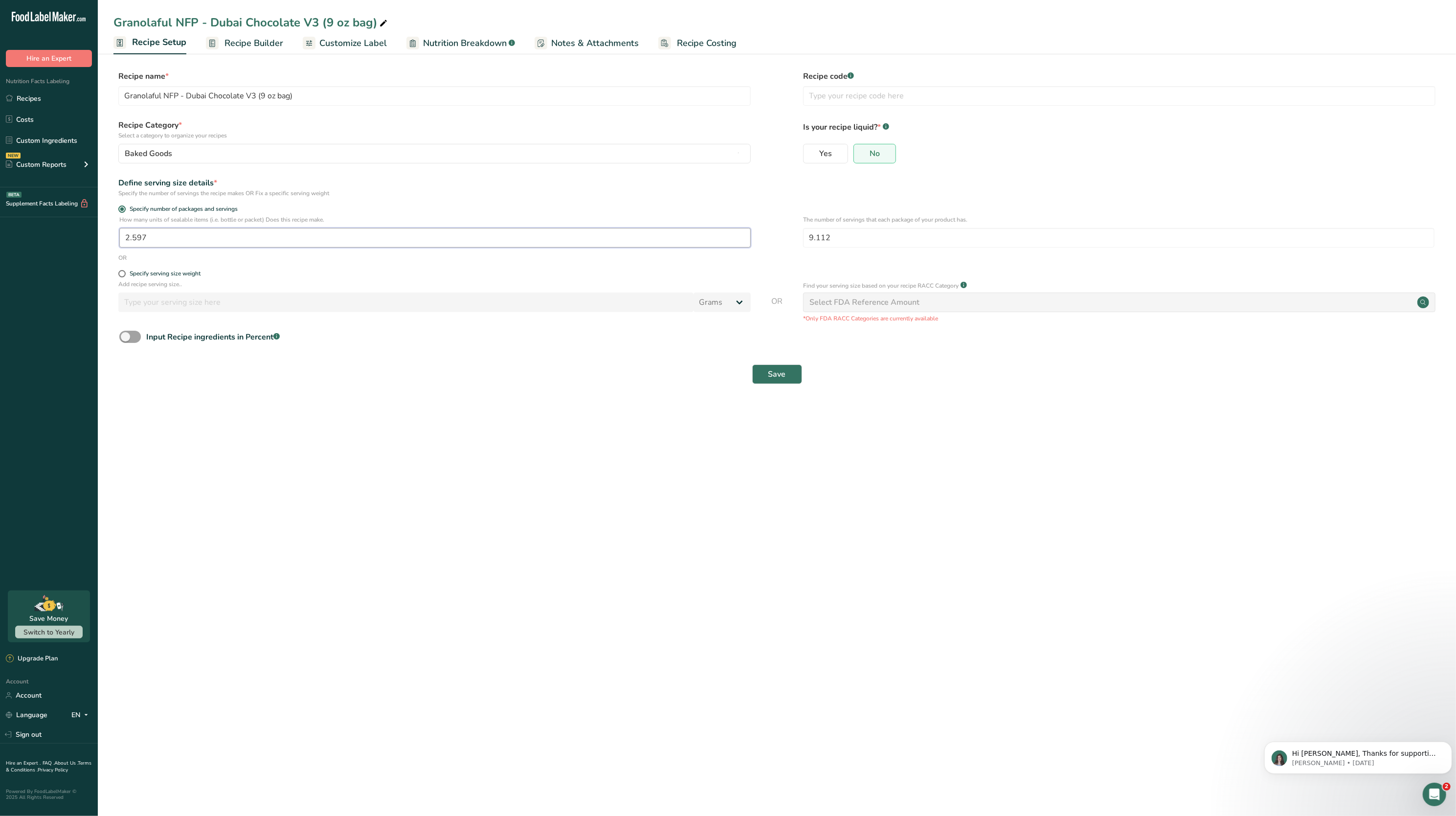
click at [225, 242] on input "2.597" at bounding box center [435, 238] width 632 height 19
type input "2.750"
click at [856, 240] on input "9.112" at bounding box center [1119, 238] width 632 height 19
type input "9.107"
click at [780, 380] on span "Save" at bounding box center [777, 374] width 18 height 12
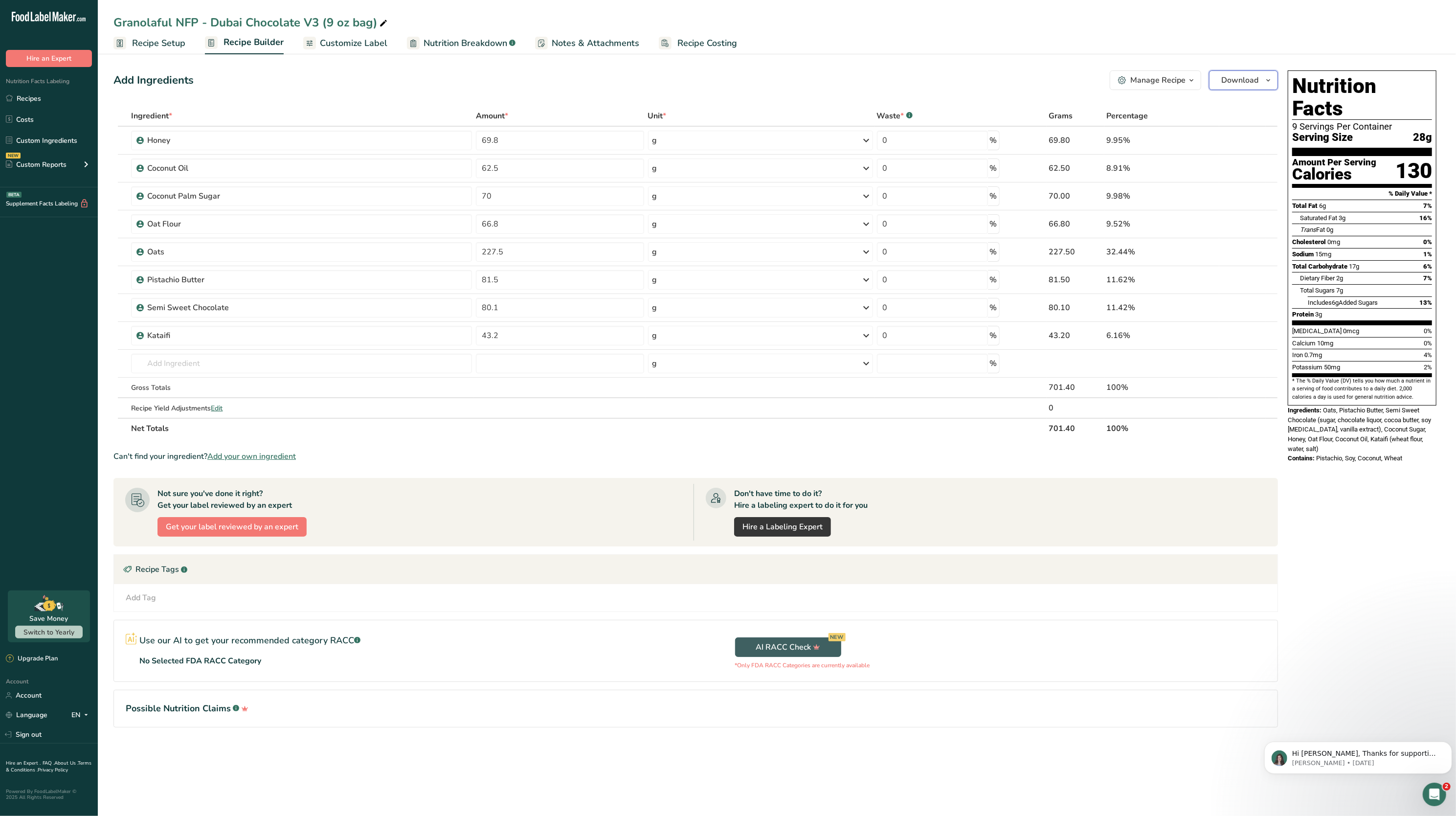
click at [1218, 79] on button "Download" at bounding box center [1244, 80] width 69 height 19
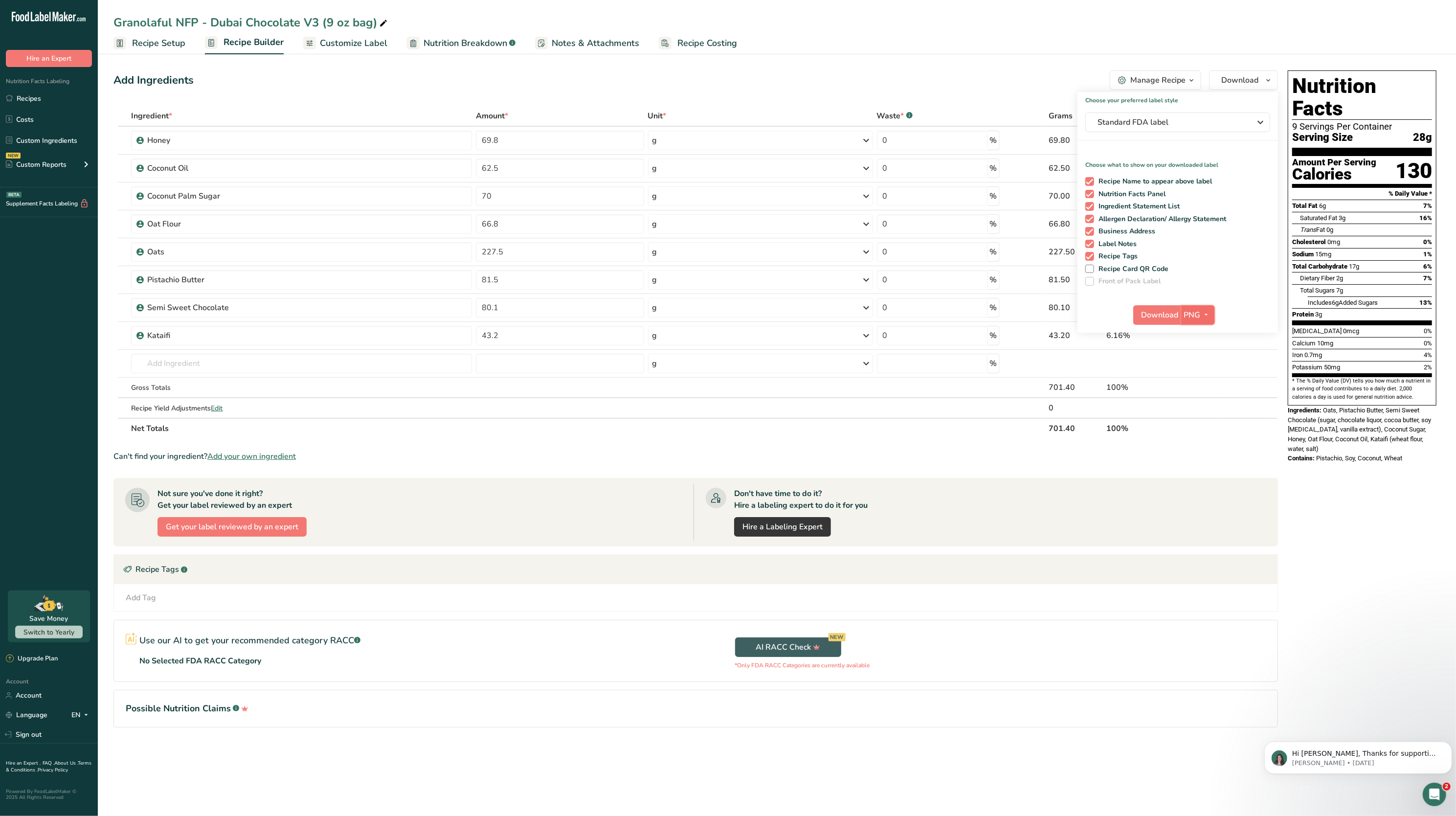
click at [1196, 312] on span "PNG" at bounding box center [1192, 315] width 17 height 12
click at [1201, 387] on link "PDF" at bounding box center [1199, 383] width 31 height 16
click at [1166, 313] on span "Download" at bounding box center [1161, 315] width 37 height 12
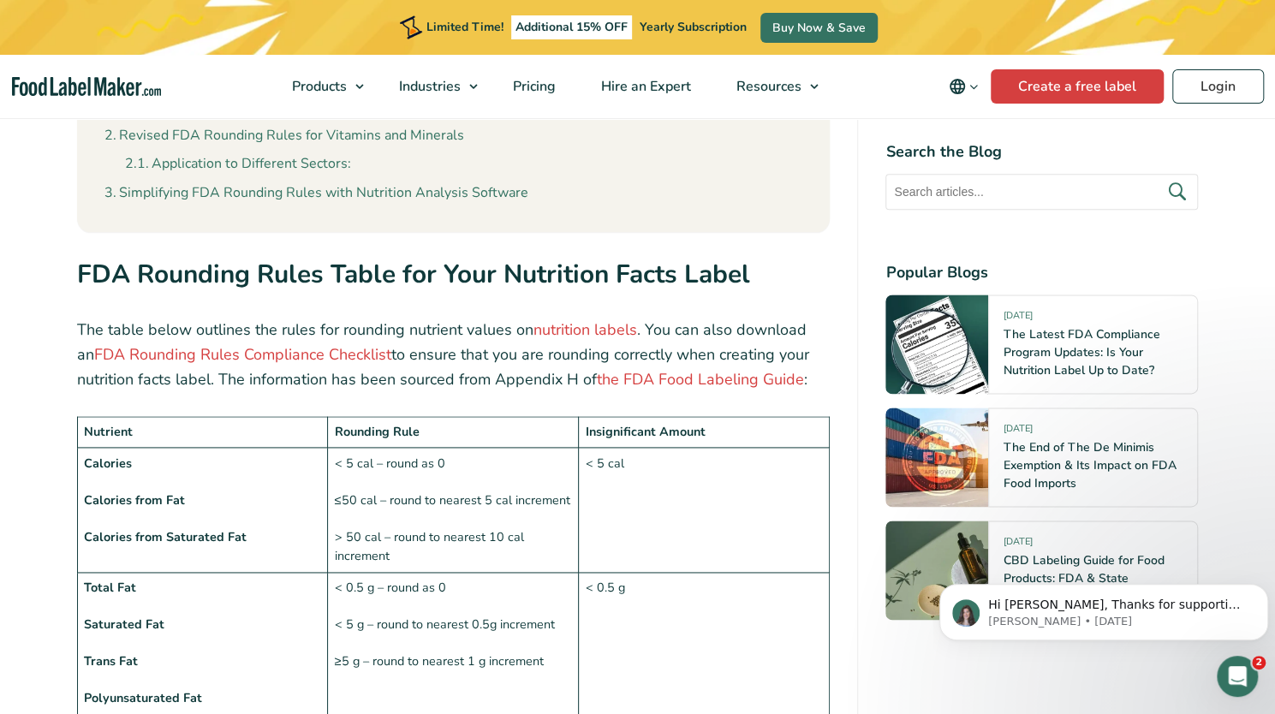
scroll to position [1488, 0]
